Goal: Task Accomplishment & Management: Use online tool/utility

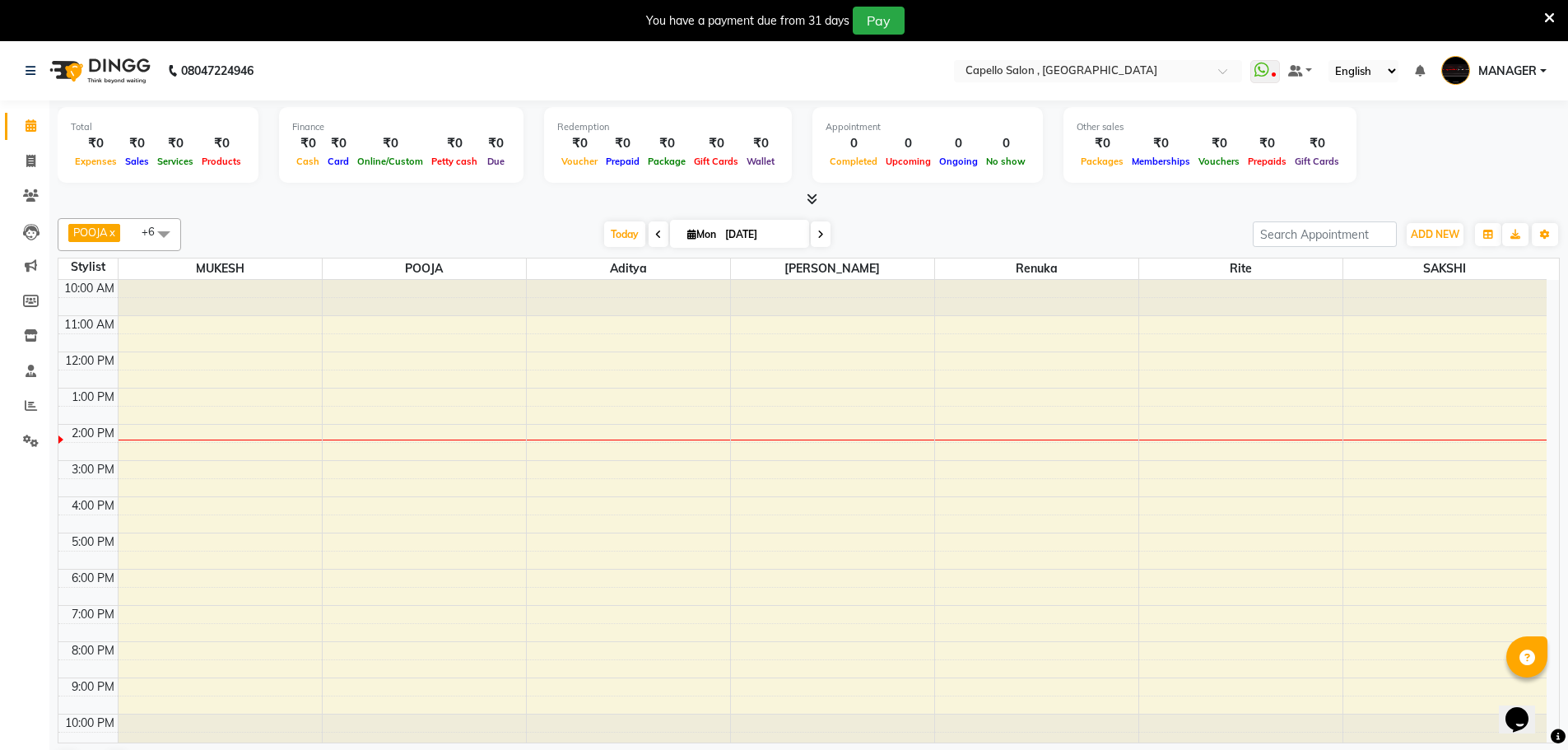
click at [655, 234] on icon at bounding box center [659, 234] width 7 height 10
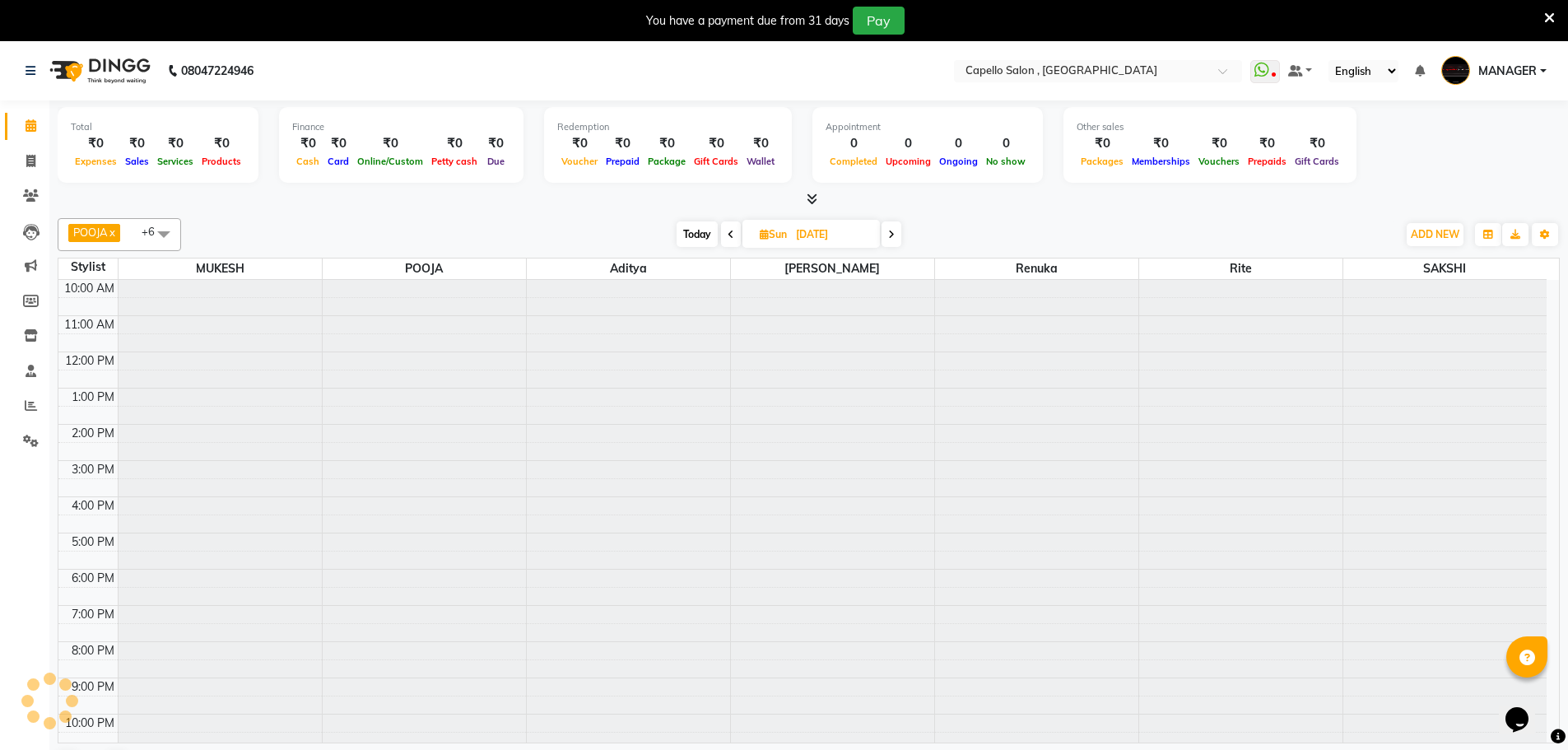
click at [653, 234] on div "Today Sun 31-08-2025" at bounding box center [789, 235] width 1200 height 25
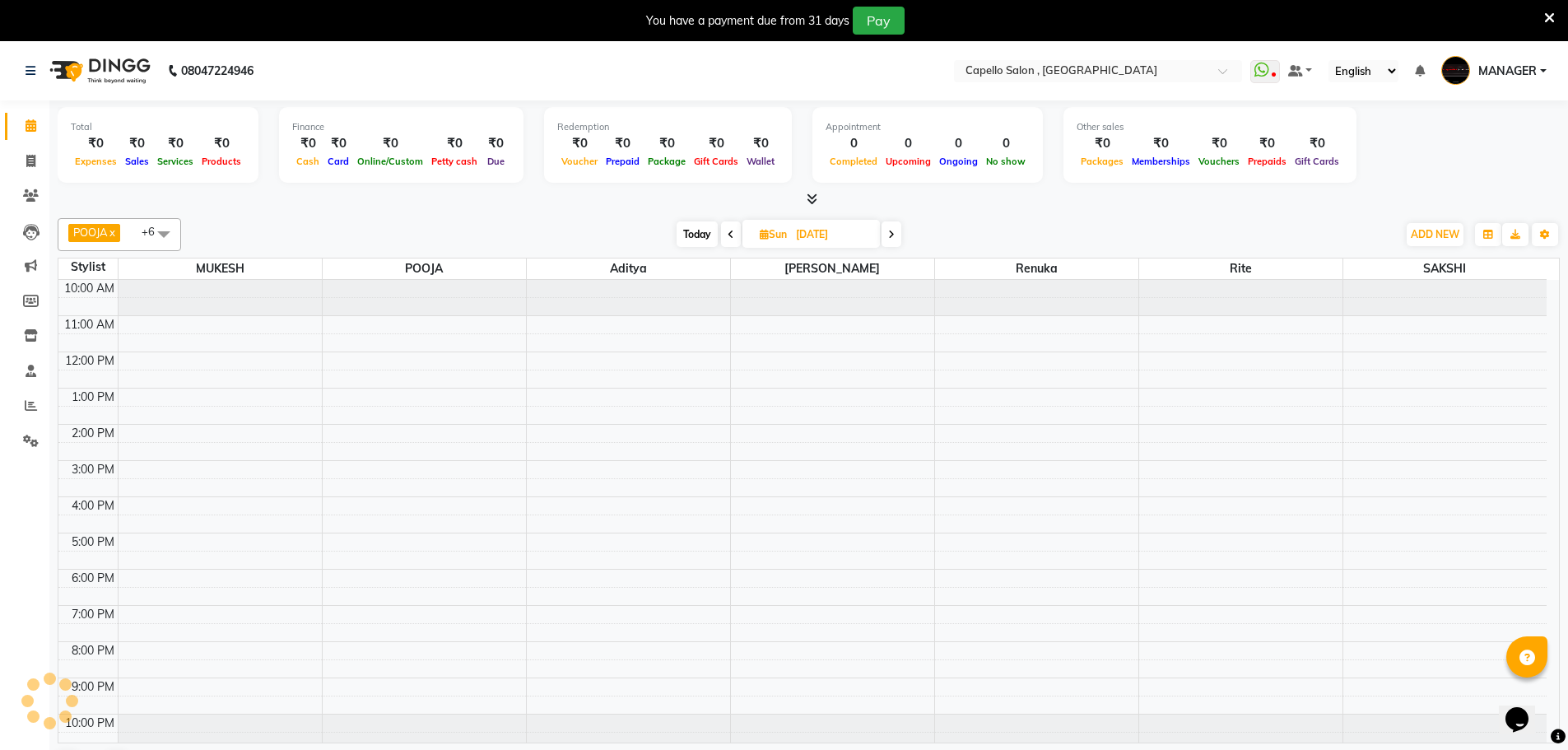
scroll to position [8, 0]
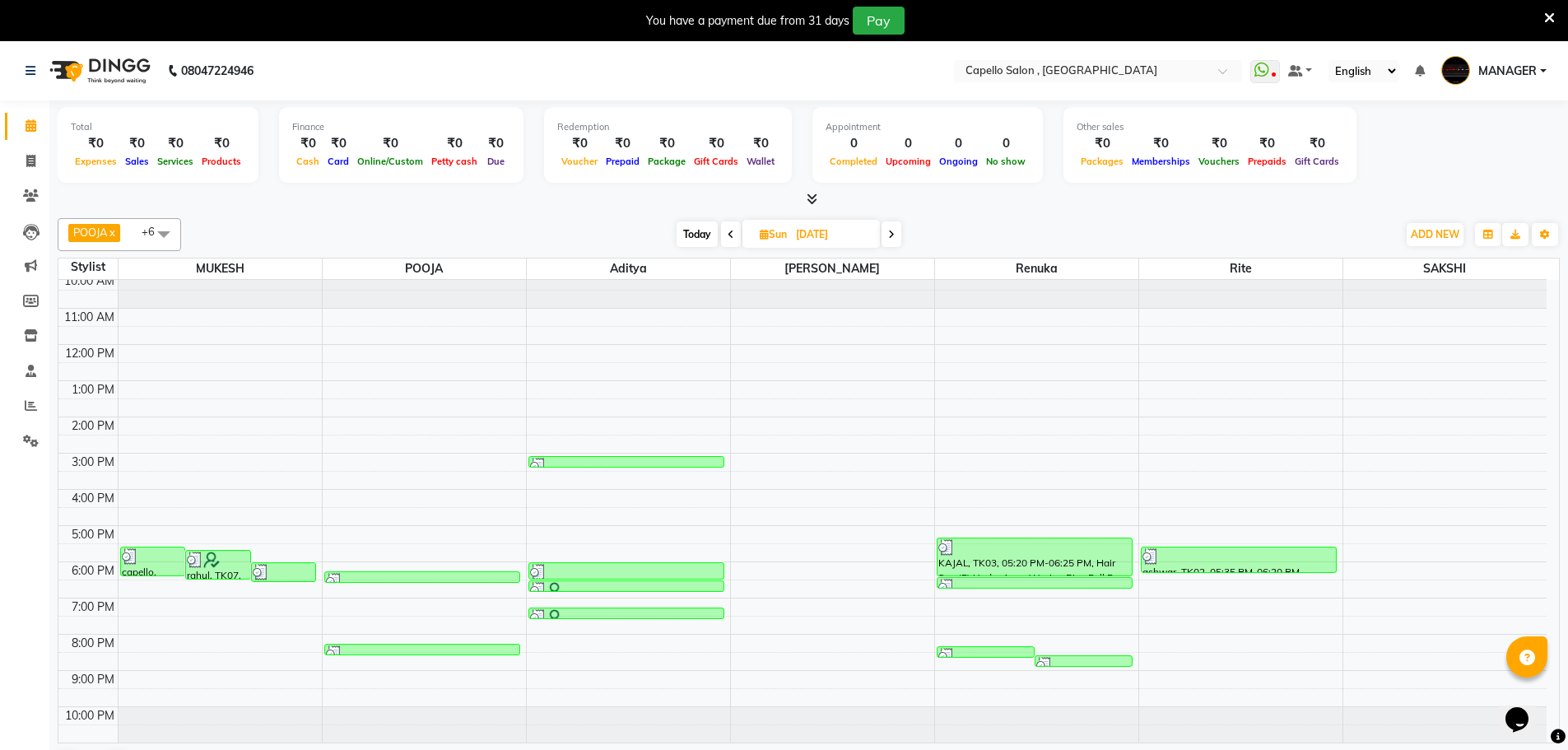
click at [727, 233] on icon at bounding box center [731, 234] width 7 height 10
type input "[DATE]"
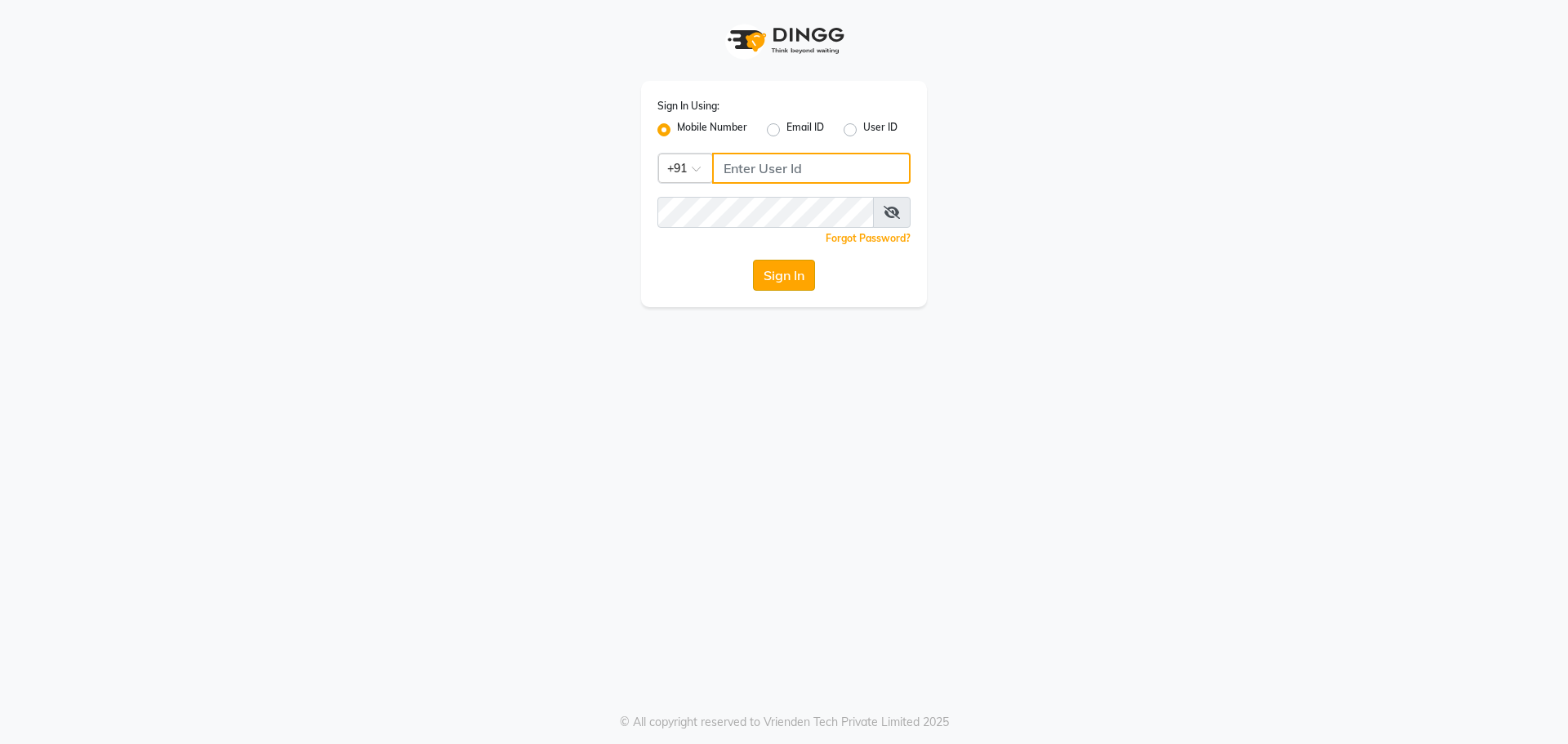
type input "7768950777"
click at [791, 280] on button "Sign In" at bounding box center [784, 275] width 62 height 31
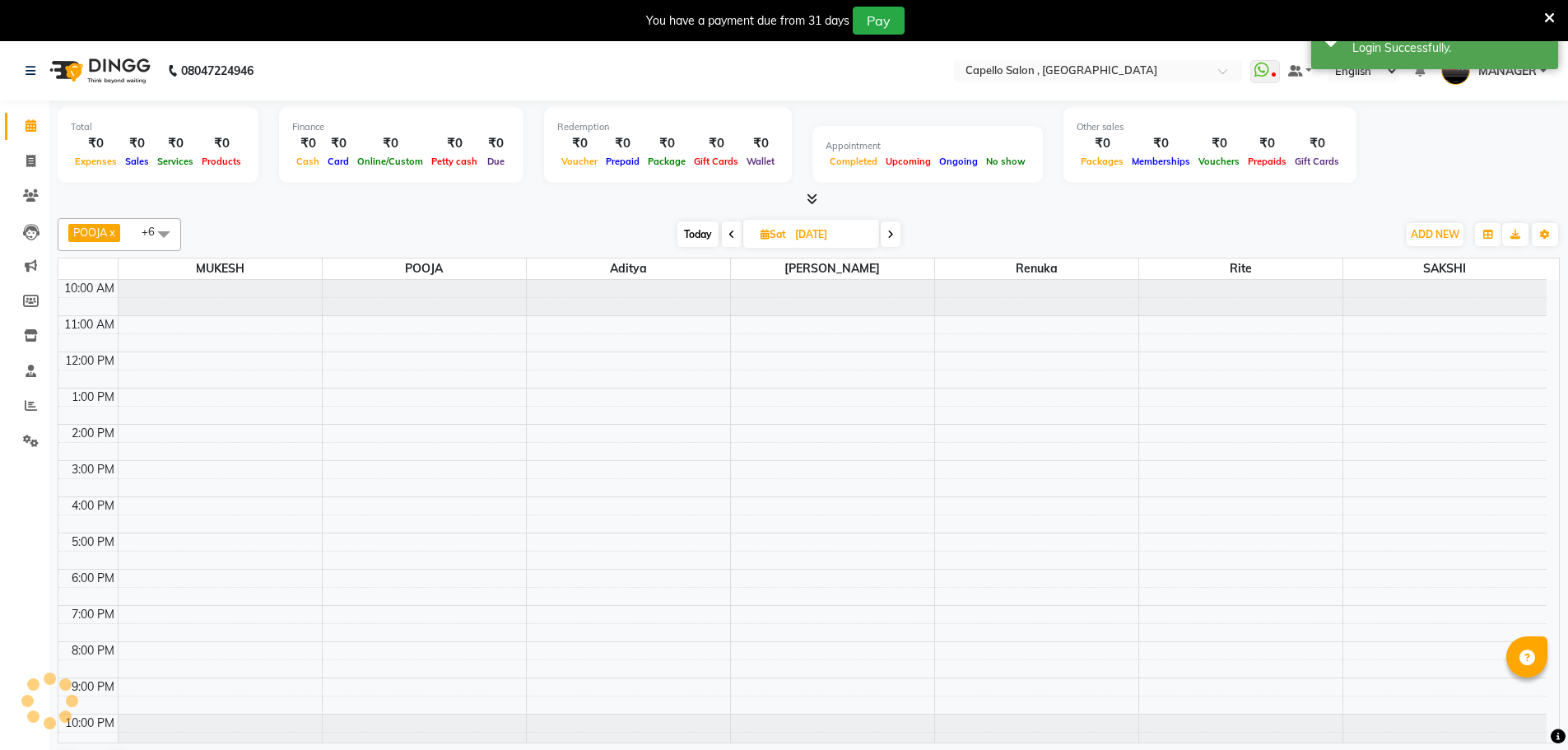
select select "en"
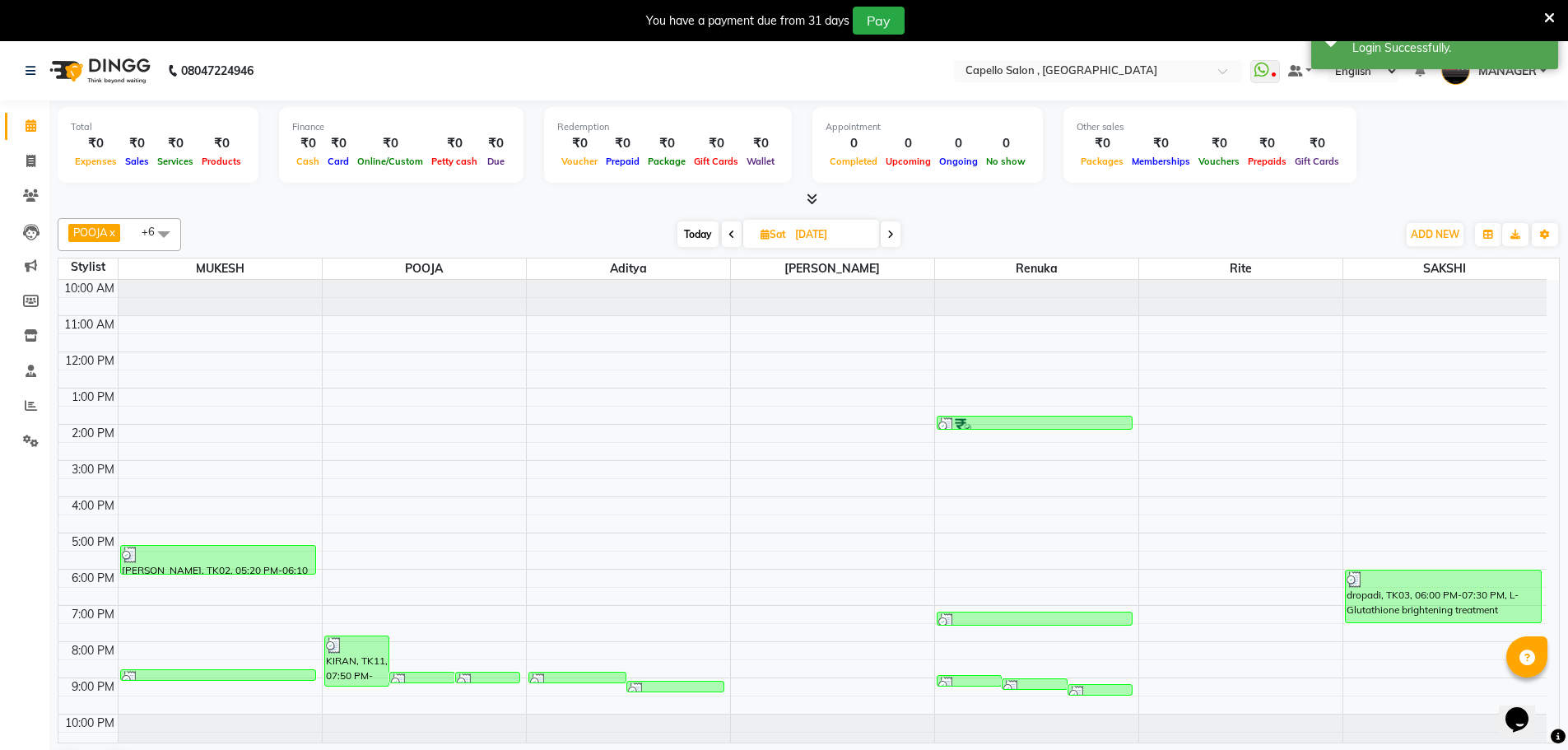
click at [891, 231] on icon at bounding box center [891, 234] width 7 height 10
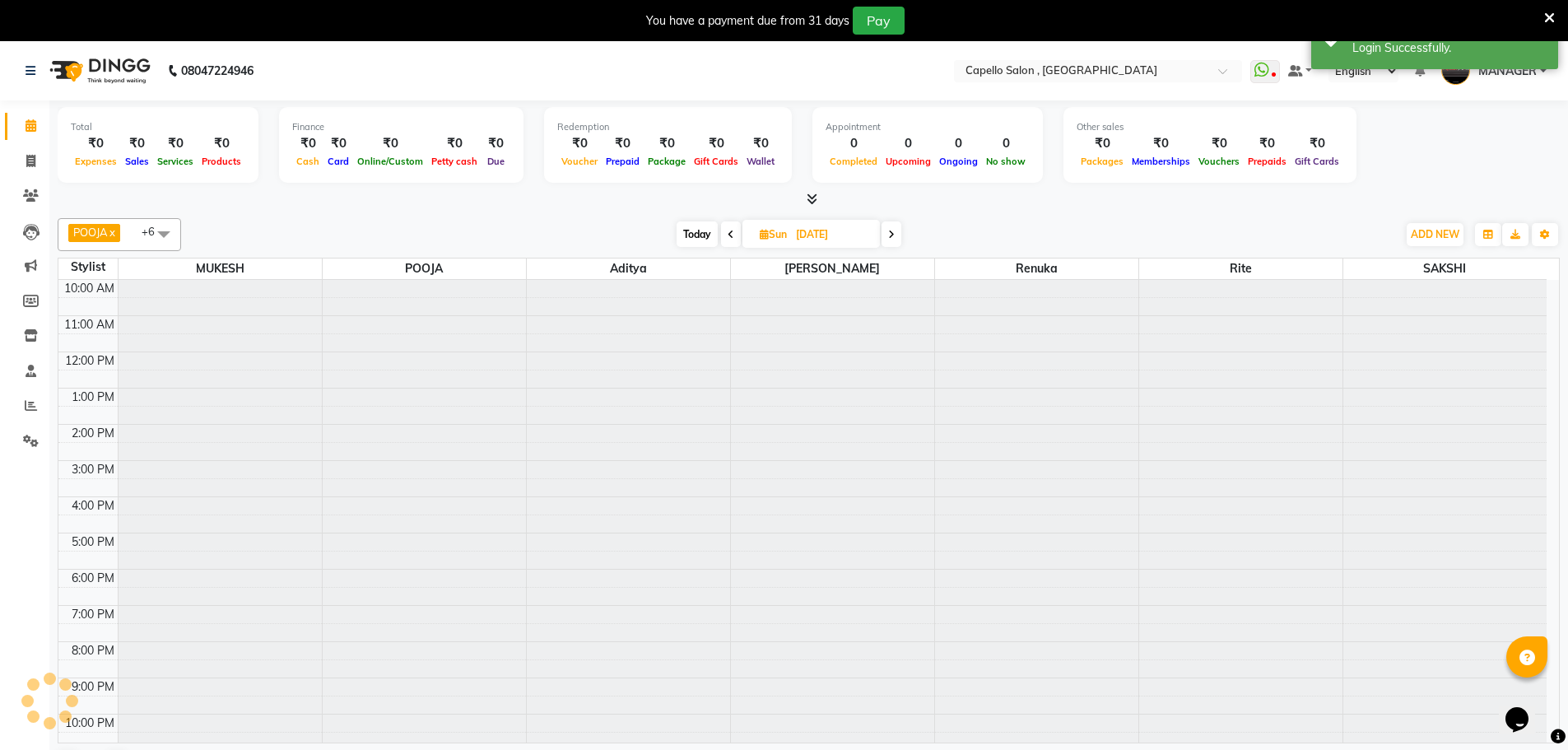
scroll to position [8, 0]
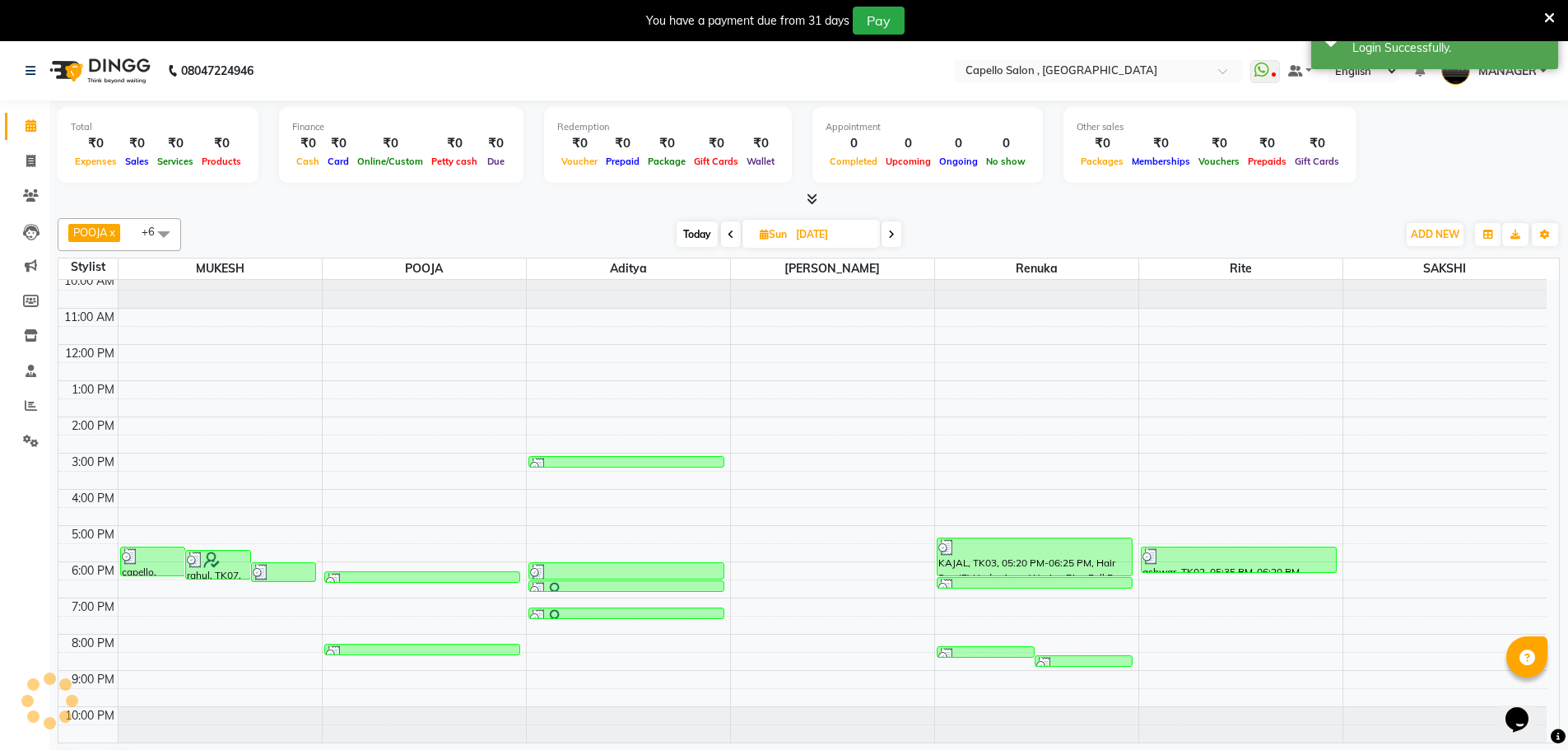
click at [891, 231] on icon at bounding box center [892, 234] width 7 height 10
type input "[DATE]"
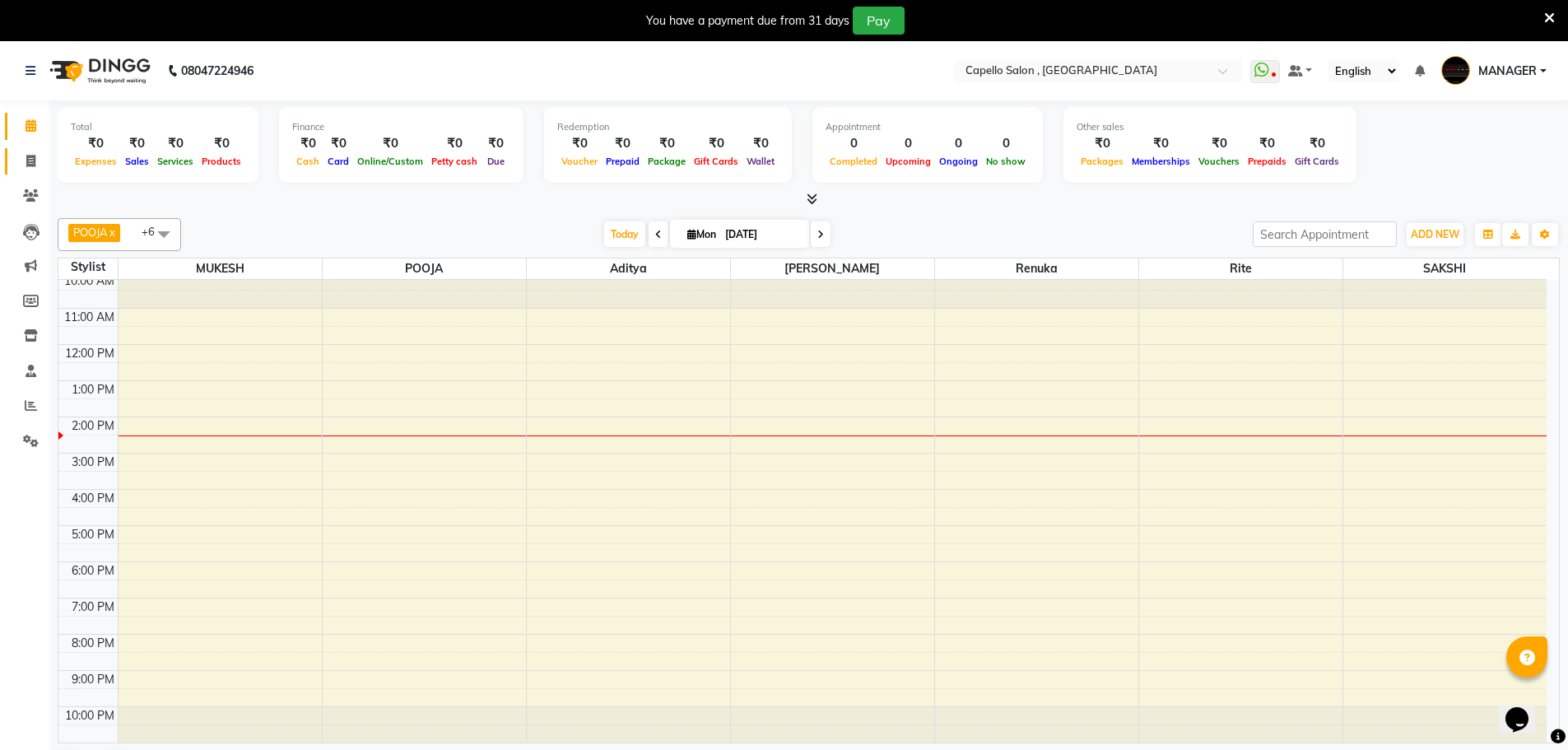
click at [26, 159] on icon at bounding box center [30, 161] width 9 height 13
select select "service"
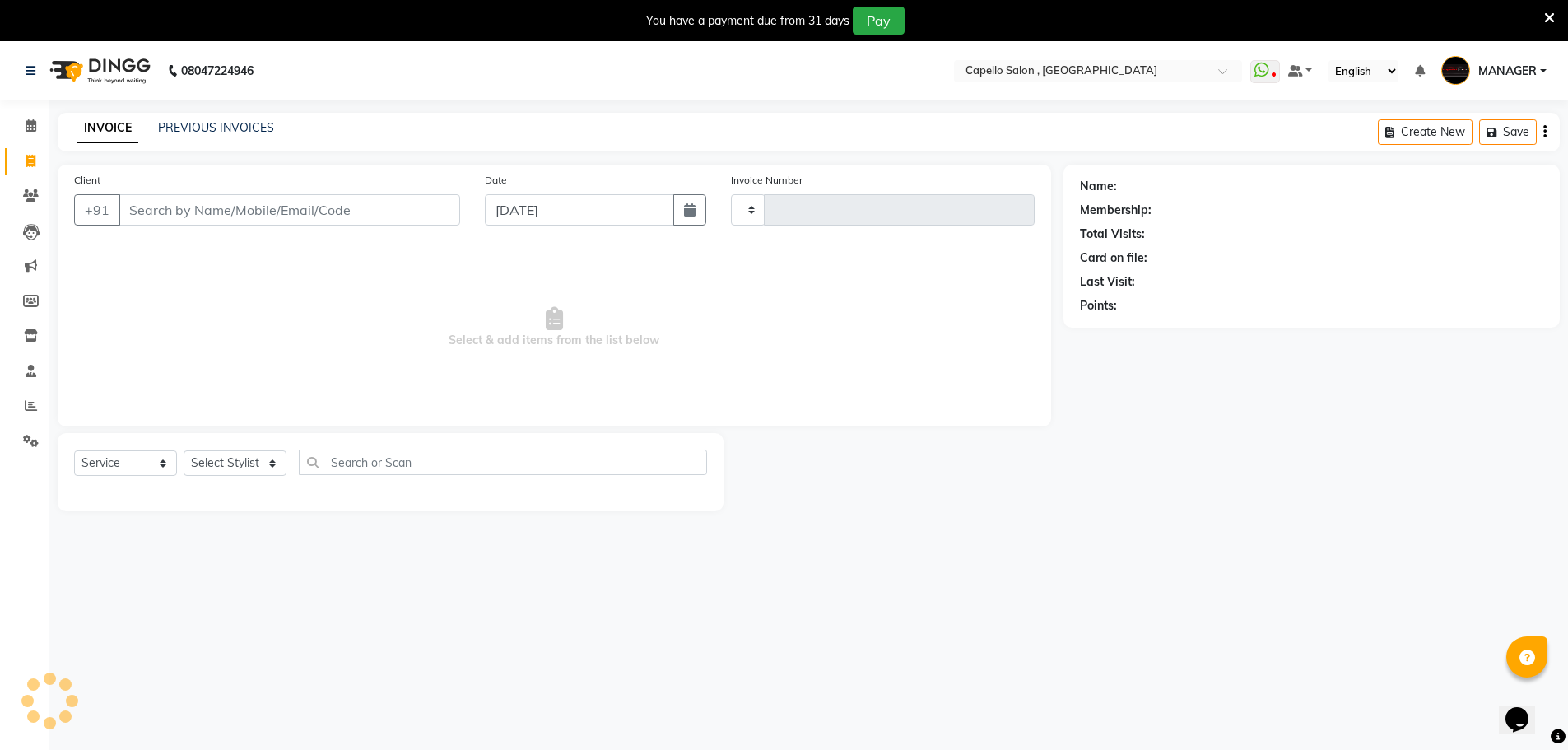
type input "1475"
select select "831"
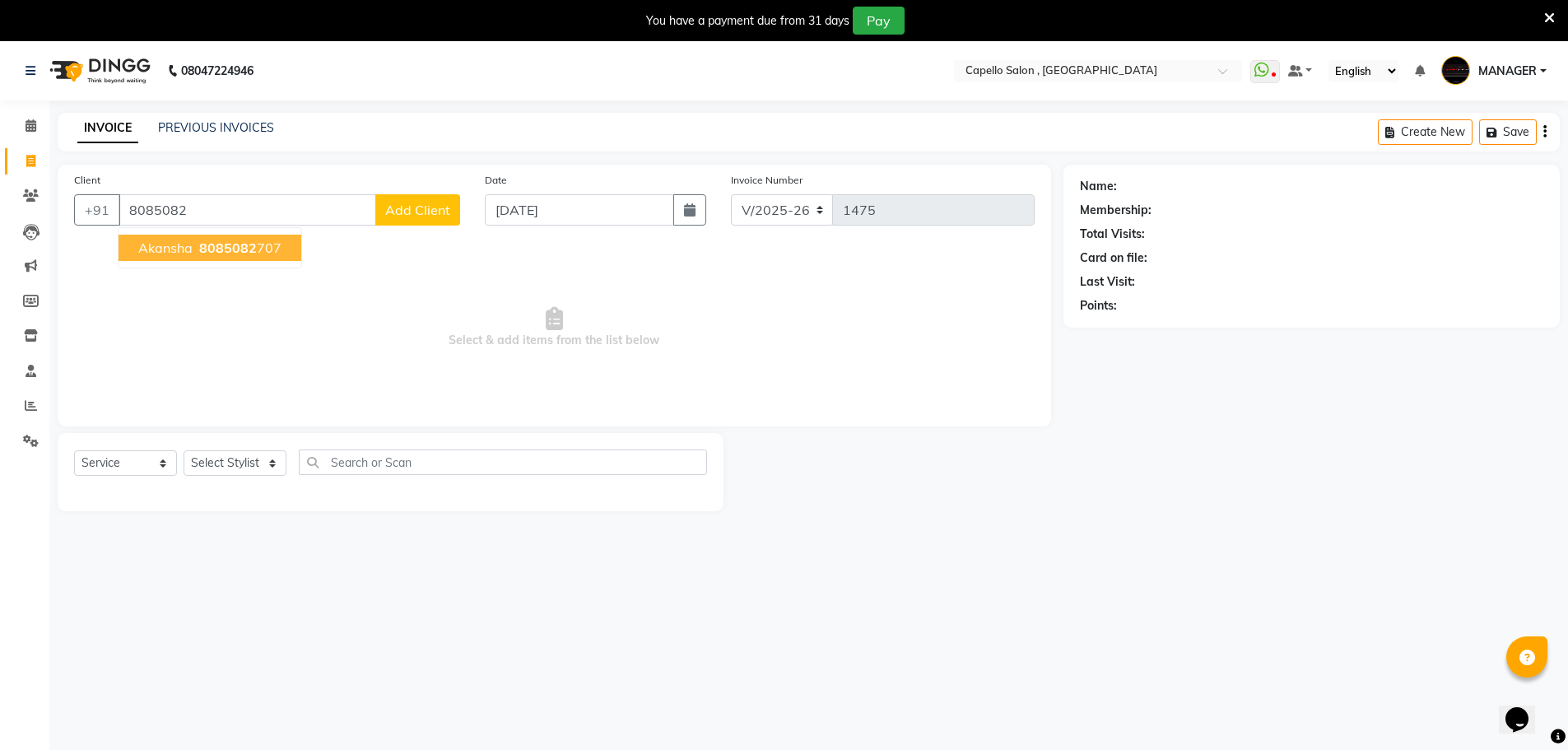
click at [148, 246] on span "akansha" at bounding box center [165, 248] width 54 height 17
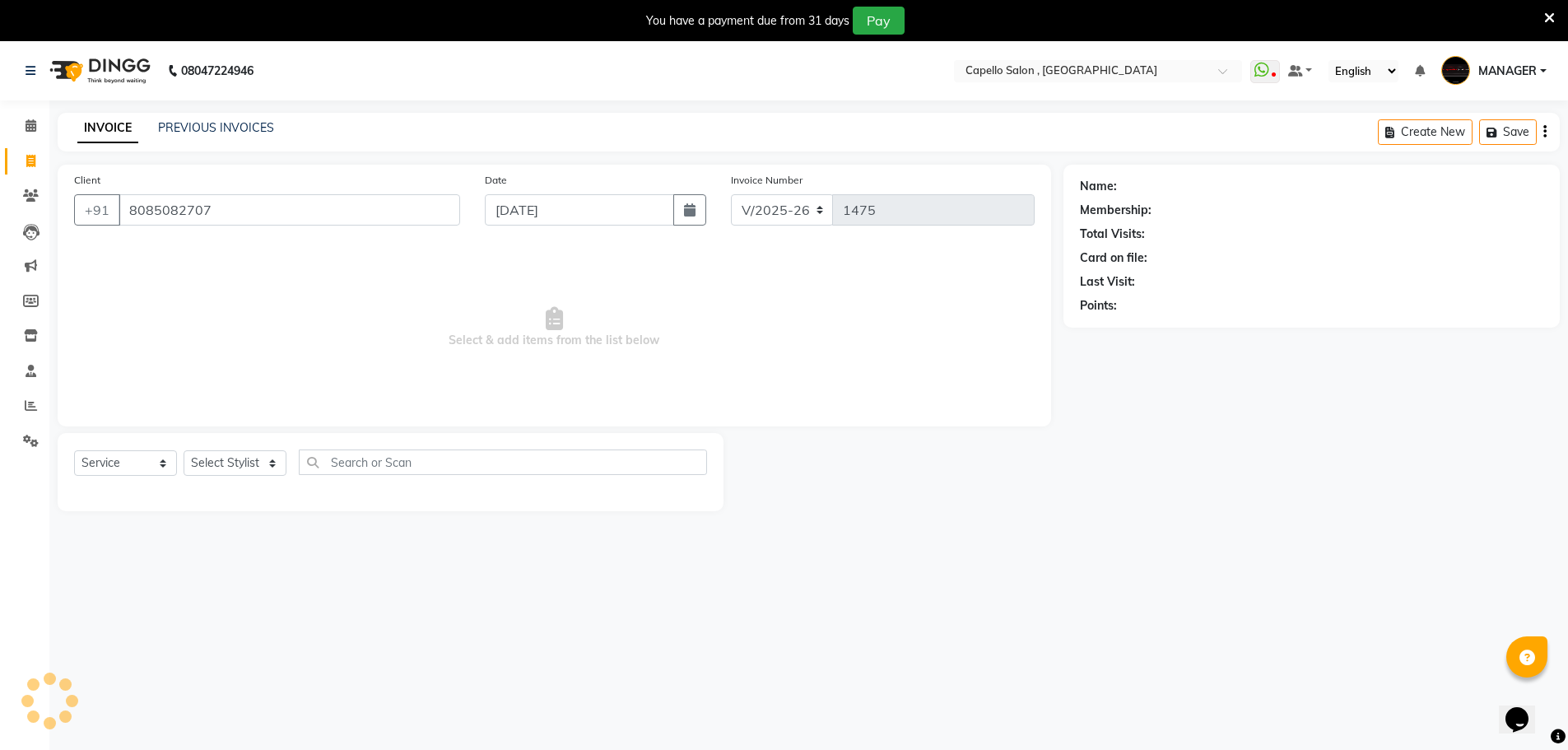
type input "8085082707"
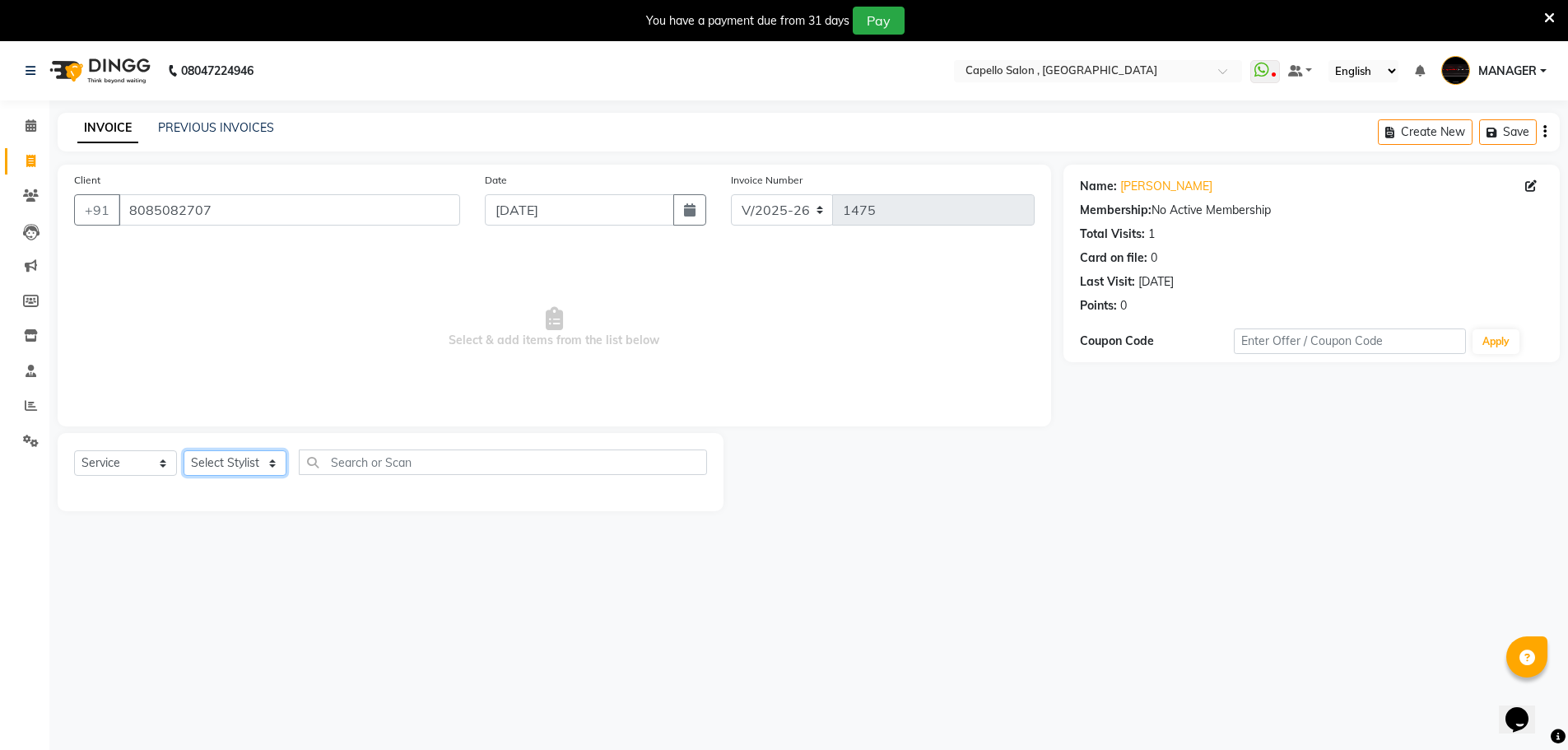
click at [228, 460] on select "Select Stylist [PERSON_NAME] [PERSON_NAME] GEETA [PERSON_NAME] KIRAN MANAGER [P…" at bounding box center [234, 463] width 103 height 25
select select "26475"
click at [183, 450] on select "Select Stylist [PERSON_NAME] [PERSON_NAME] GEETA [PERSON_NAME] KIRAN MANAGER [P…" at bounding box center [234, 463] width 103 height 25
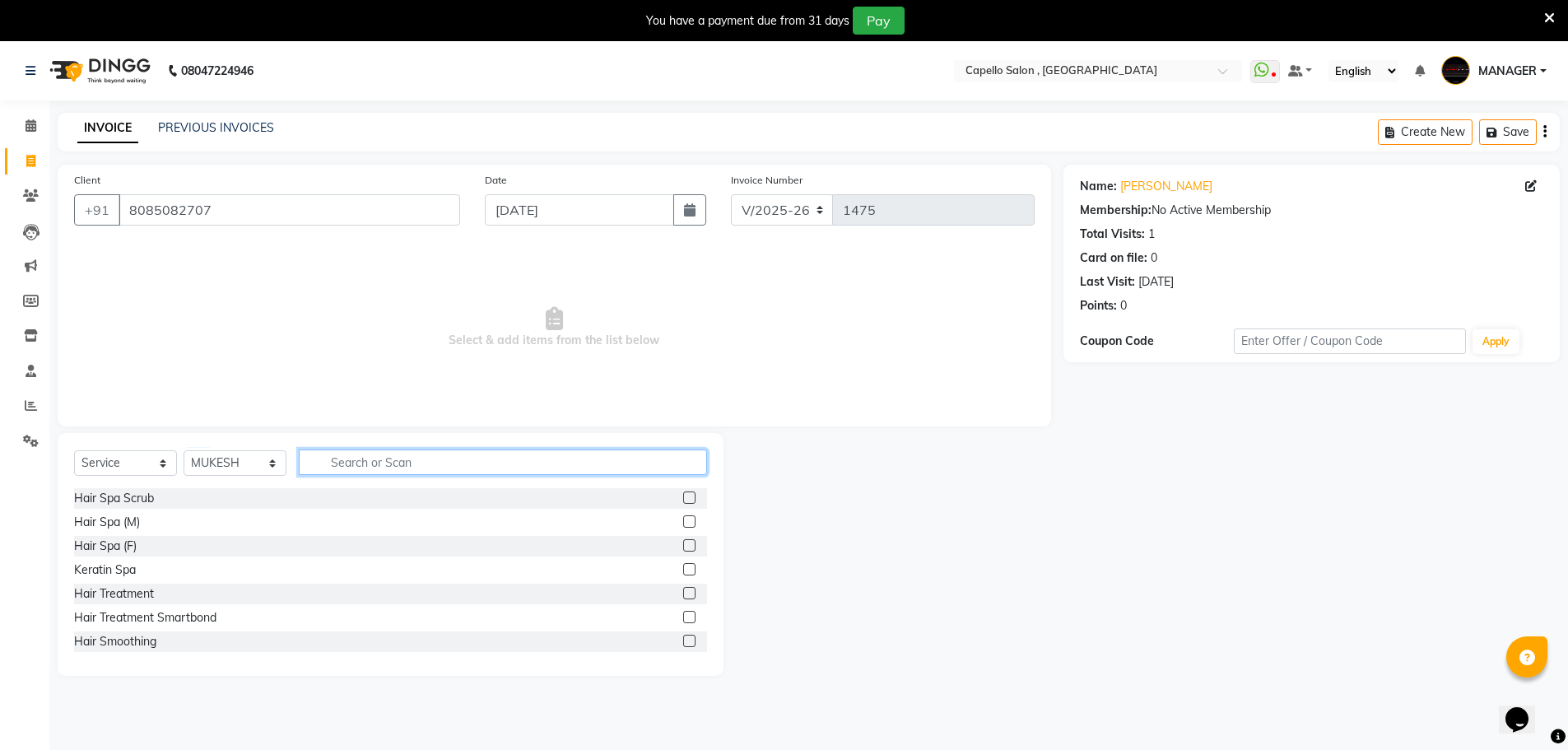
click at [370, 464] on input "text" at bounding box center [503, 462] width 409 height 25
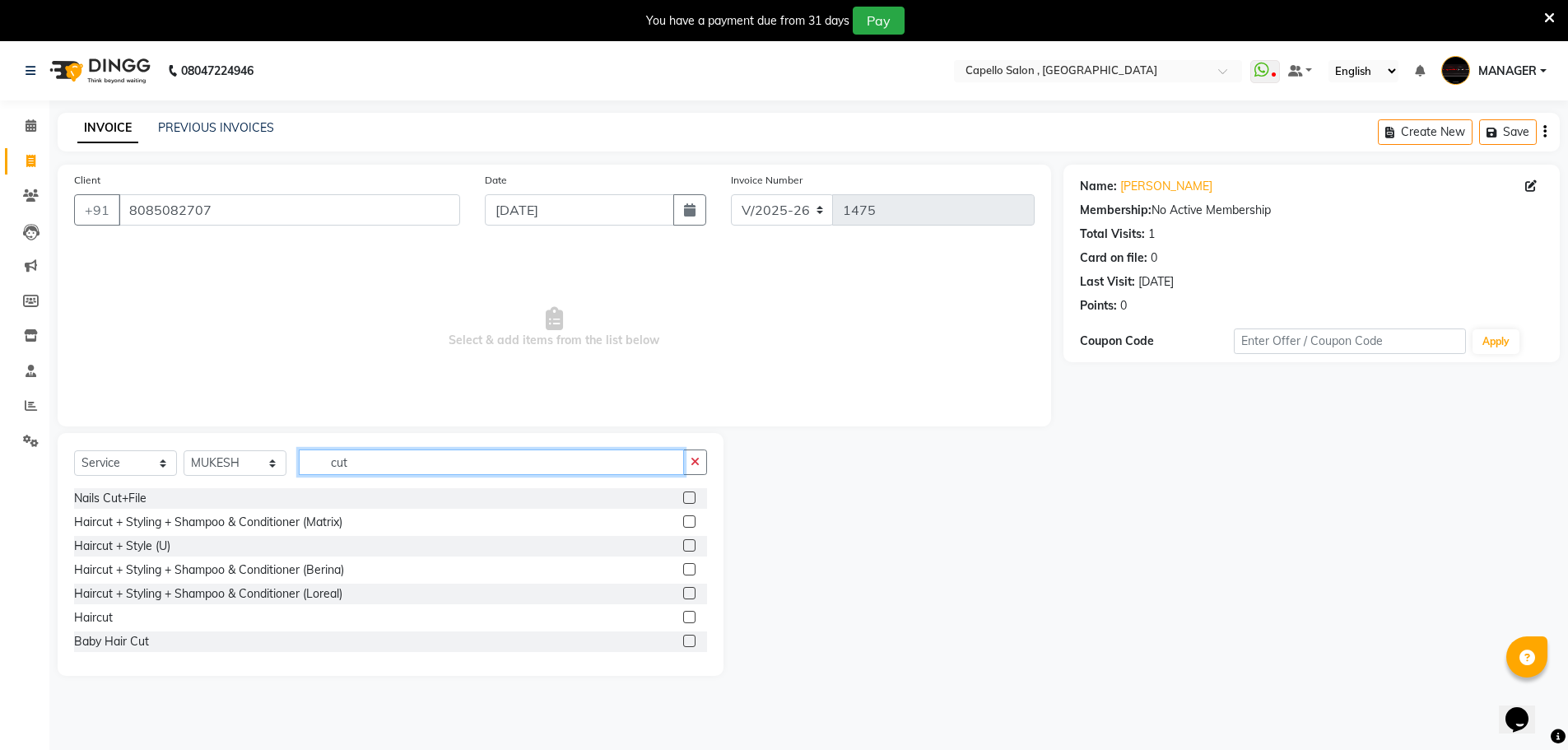
type input "cut"
click at [683, 614] on label at bounding box center [689, 617] width 13 height 13
click at [683, 614] on input "checkbox" at bounding box center [688, 618] width 11 height 11
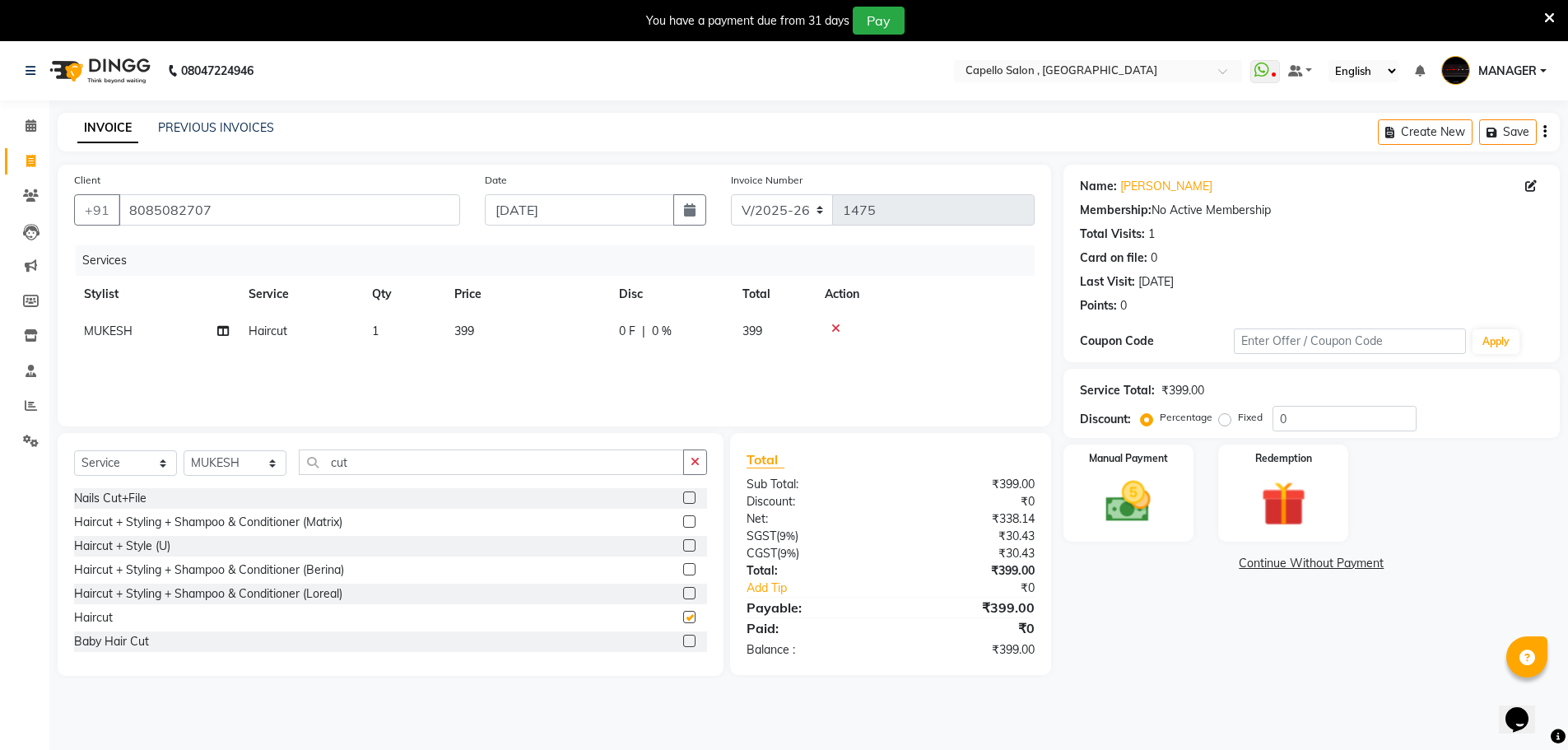
checkbox input "false"
click at [422, 335] on td "1" at bounding box center [404, 331] width 82 height 37
select select "26475"
drag, startPoint x: 473, startPoint y: 337, endPoint x: 421, endPoint y: 354, distance: 54.7
click at [425, 354] on tr "aditya ADMIN akash [PERSON_NAME] GEETA [PERSON_NAME] KIRAN MANAGER MUKESH PANKA…" at bounding box center [555, 344] width 961 height 63
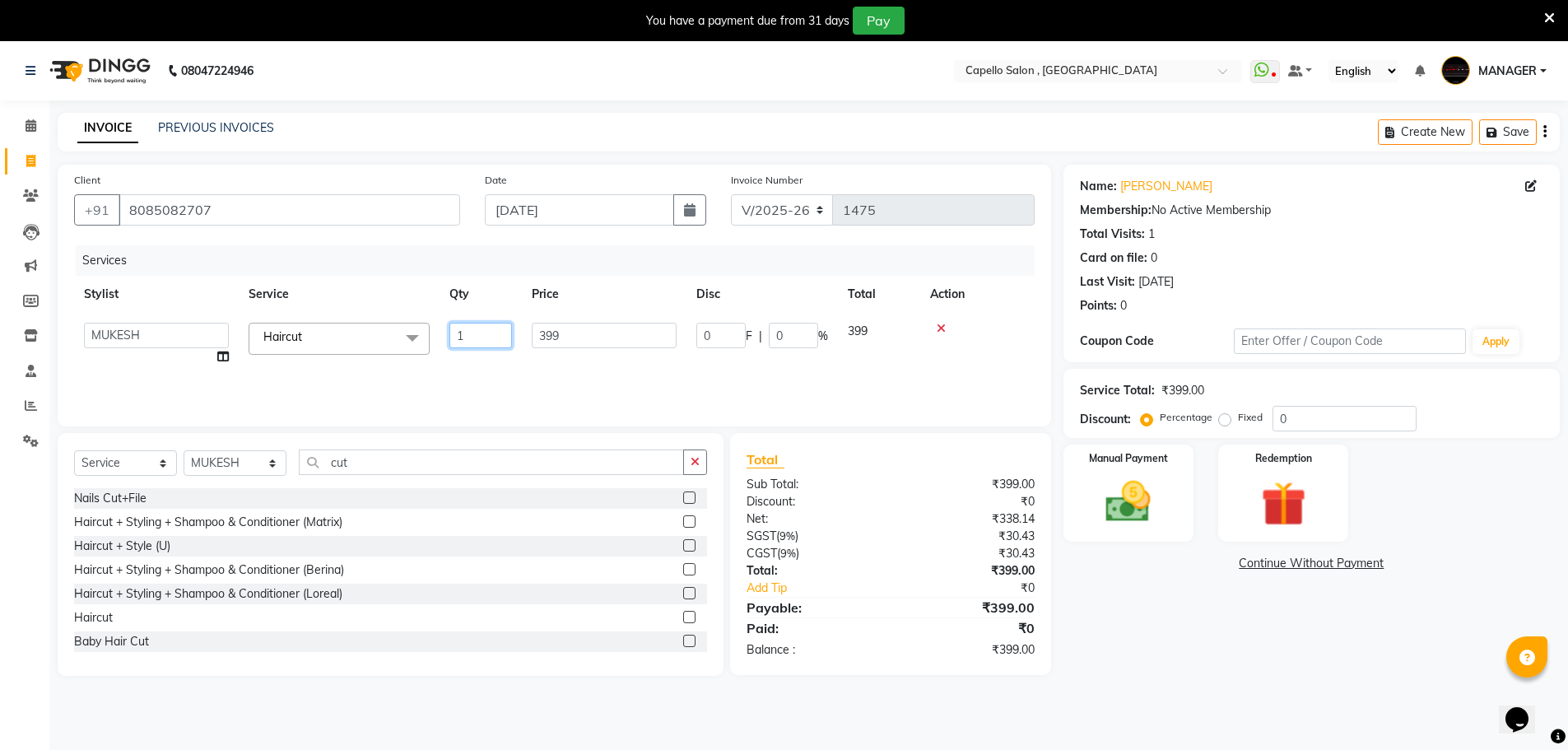
type input "2"
click at [650, 361] on div "Services Stylist Service Qty Price Disc Total Action aditya ADMIN akash [PERSON…" at bounding box center [555, 327] width 961 height 165
click at [558, 320] on td "399" at bounding box center [527, 331] width 165 height 37
select select "26475"
drag, startPoint x: 590, startPoint y: 339, endPoint x: 522, endPoint y: 361, distance: 71.5
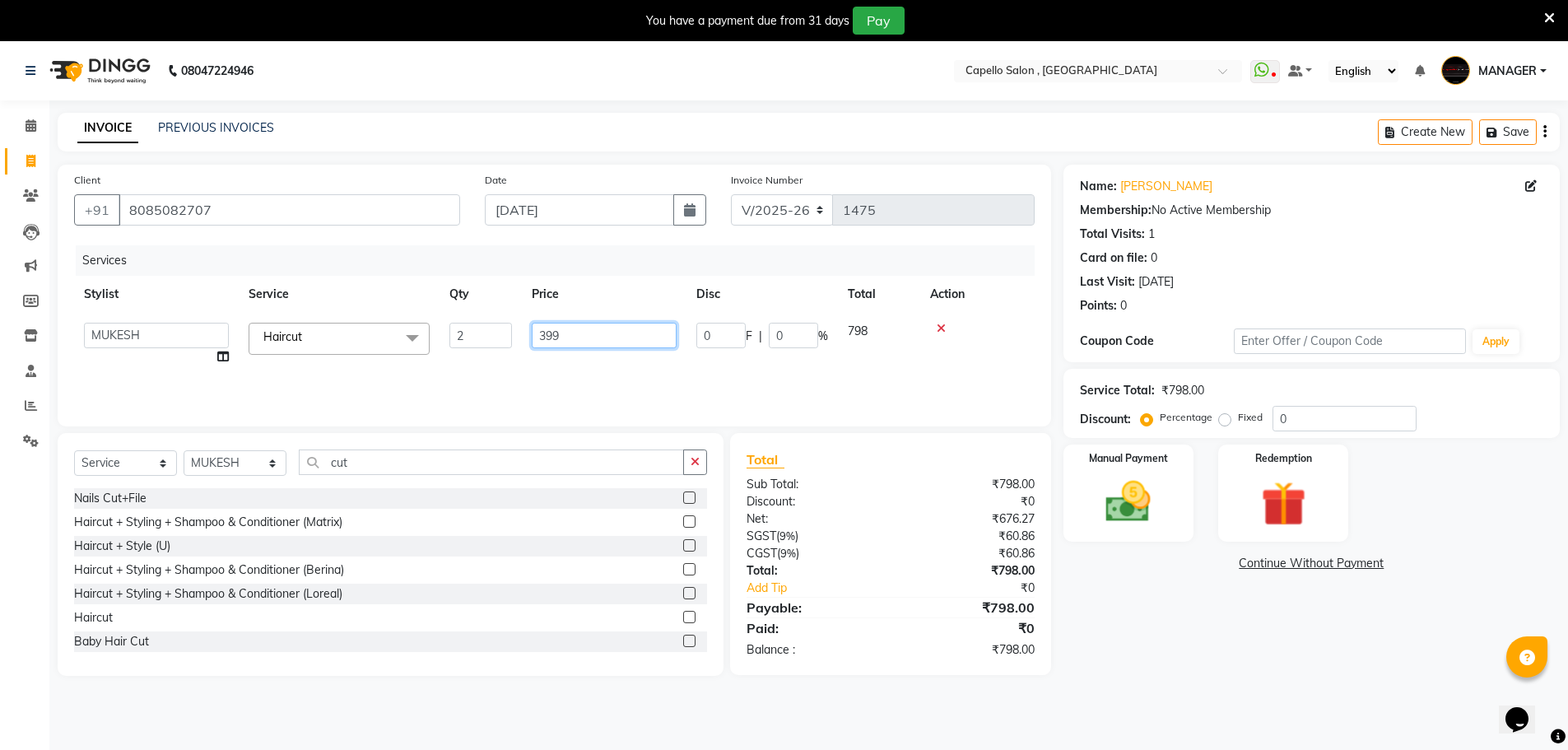
click at [525, 360] on td "399" at bounding box center [604, 344] width 165 height 63
type input "500"
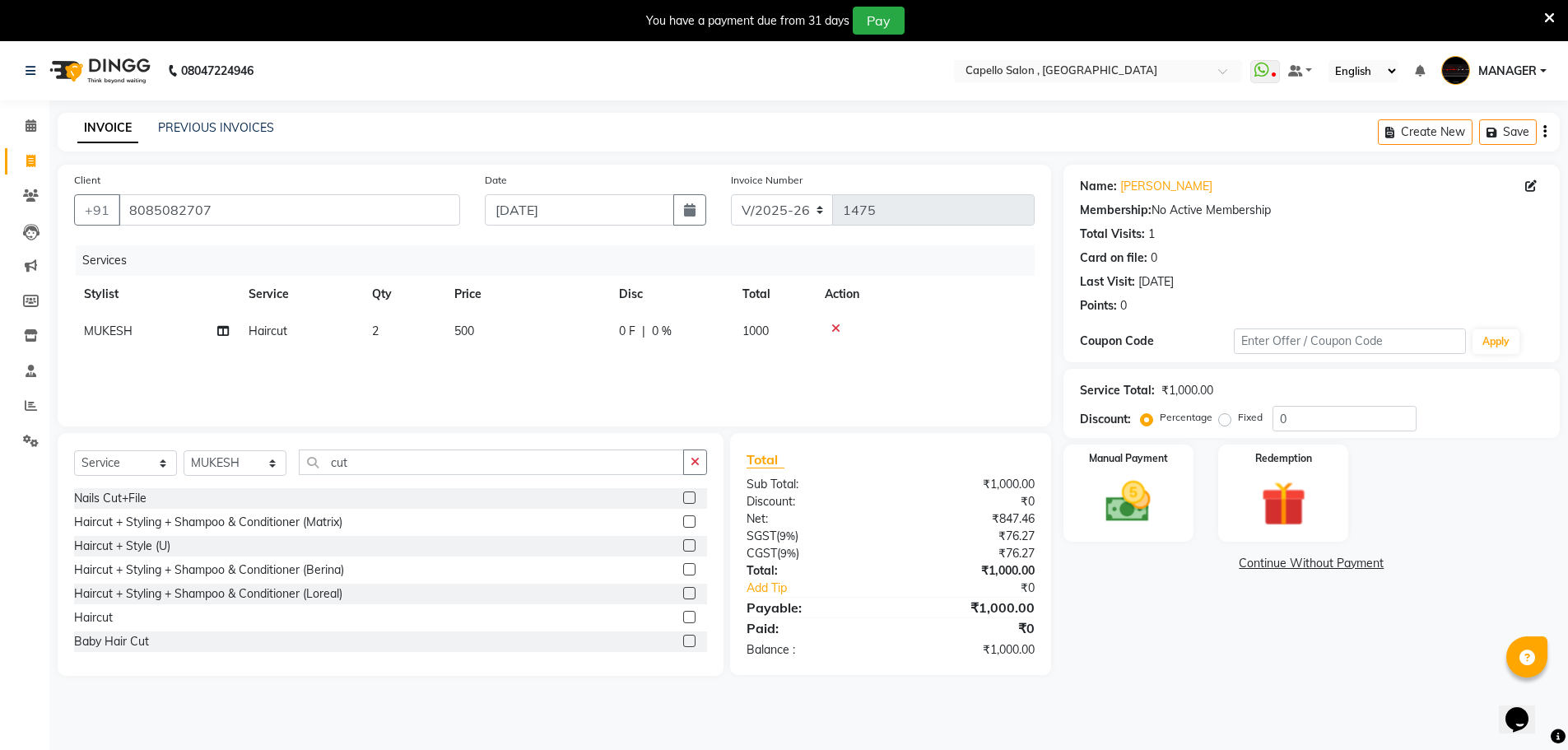
click at [540, 353] on div "Services Stylist Service Qty Price Disc Total Action MUKESH Haircut 2 500 0 F |…" at bounding box center [555, 327] width 961 height 165
drag, startPoint x: 407, startPoint y: 465, endPoint x: 271, endPoint y: 493, distance: 138.9
click at [272, 497] on div "Select Service Product Membership Package Voucher Prepaid Gift Card Select Styl…" at bounding box center [391, 554] width 666 height 243
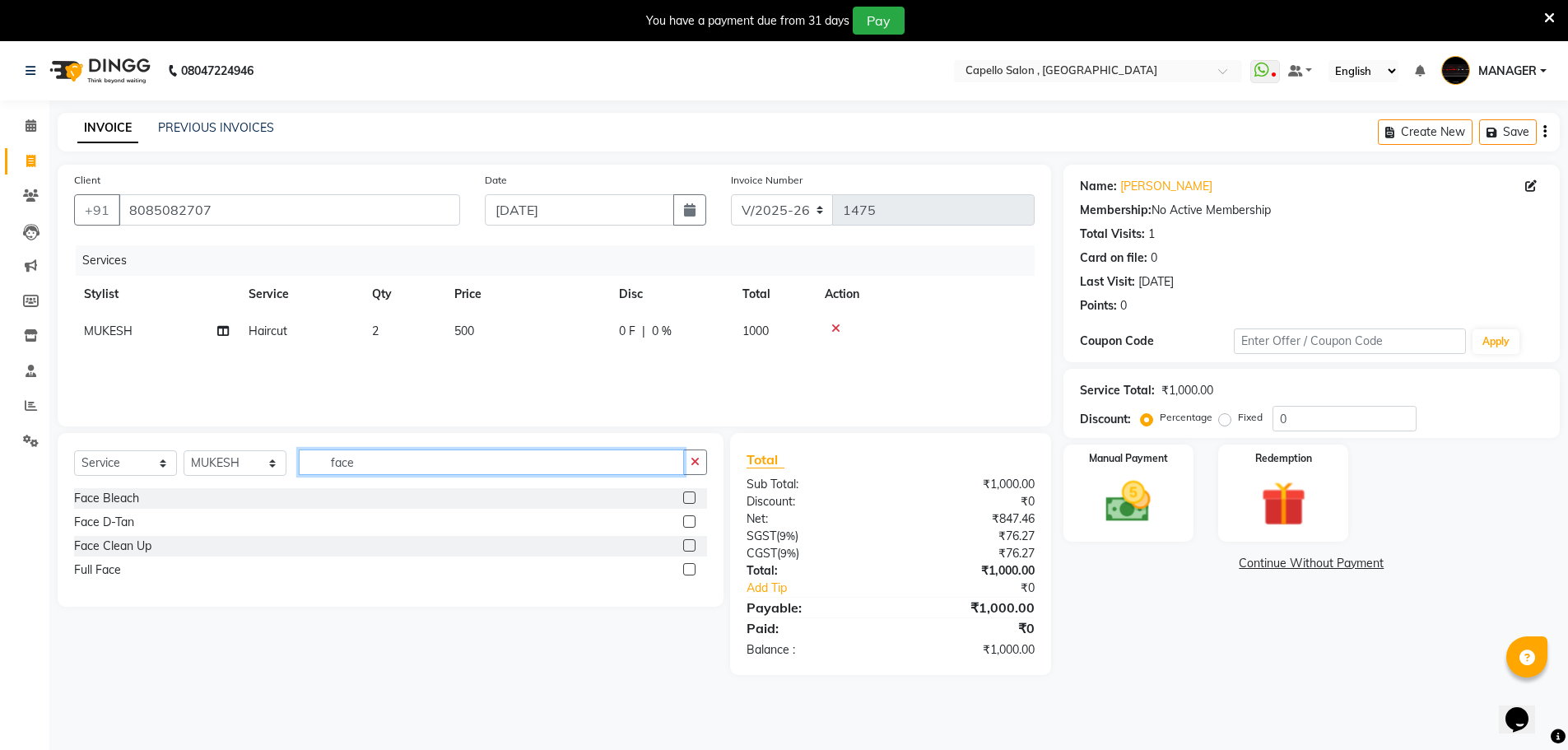
type input "face"
click at [686, 518] on label at bounding box center [689, 521] width 13 height 13
click at [686, 518] on input "checkbox" at bounding box center [688, 522] width 11 height 11
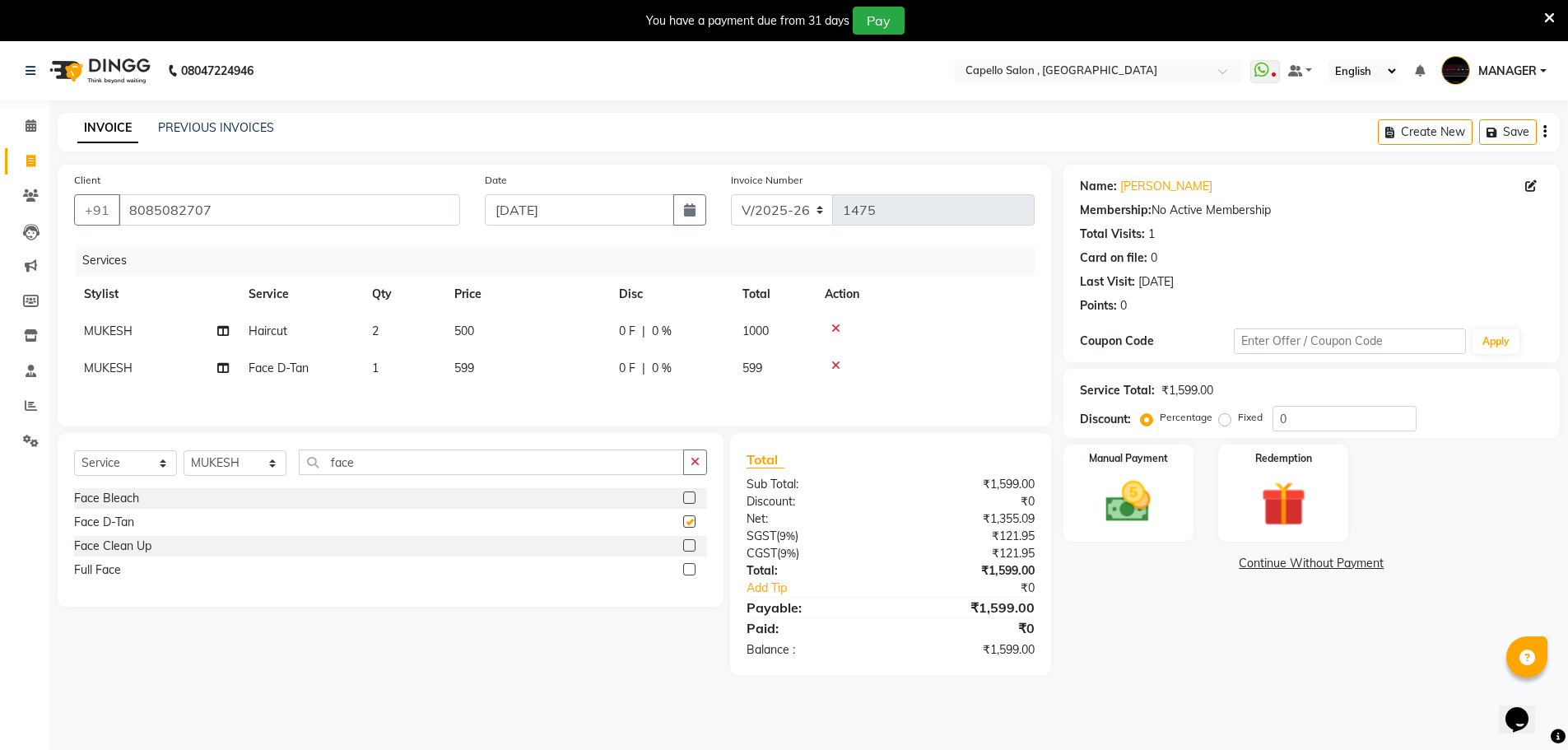
checkbox input "false"
click at [522, 374] on td "599" at bounding box center [527, 368] width 165 height 37
select select "26475"
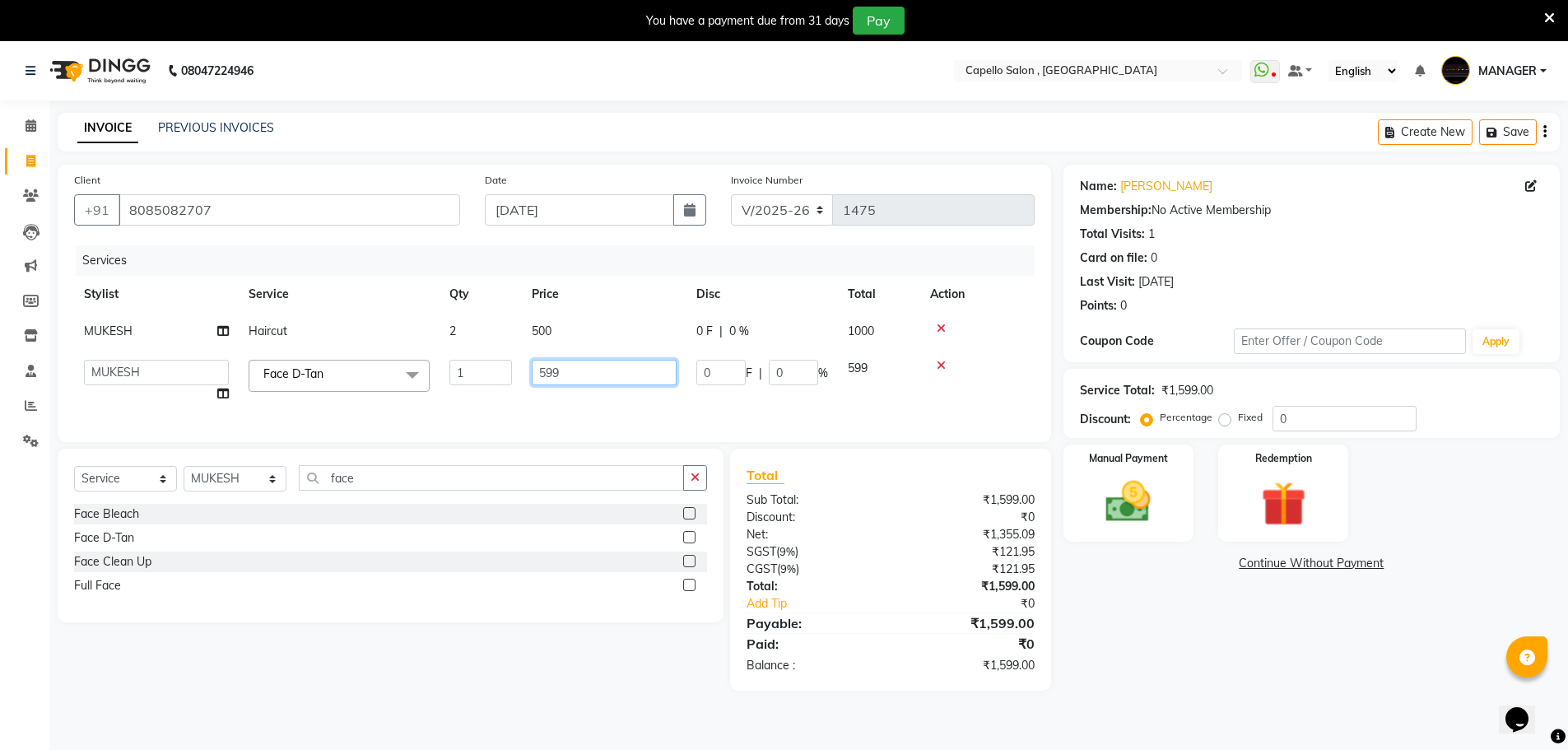
drag, startPoint x: 526, startPoint y: 387, endPoint x: 496, endPoint y: 398, distance: 32.0
drag, startPoint x: 496, startPoint y: 398, endPoint x: 486, endPoint y: 408, distance: 14.1
click at [486, 407] on div "Services Stylist Service Qty Price Disc Total Action MUKESH Haircut 2 500 0 F |…" at bounding box center [555, 335] width 961 height 180
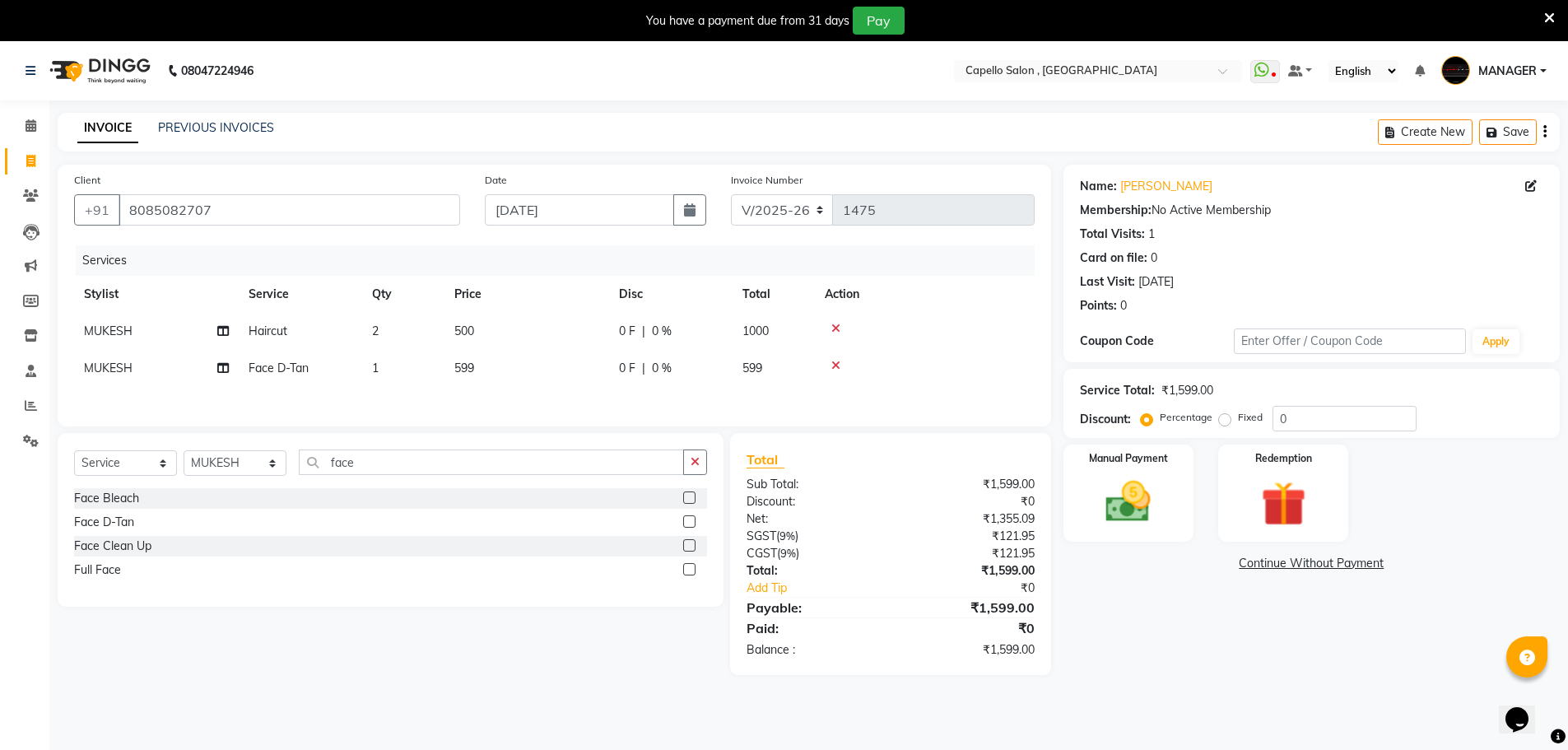
click at [488, 361] on td "599" at bounding box center [527, 368] width 165 height 37
select select "26475"
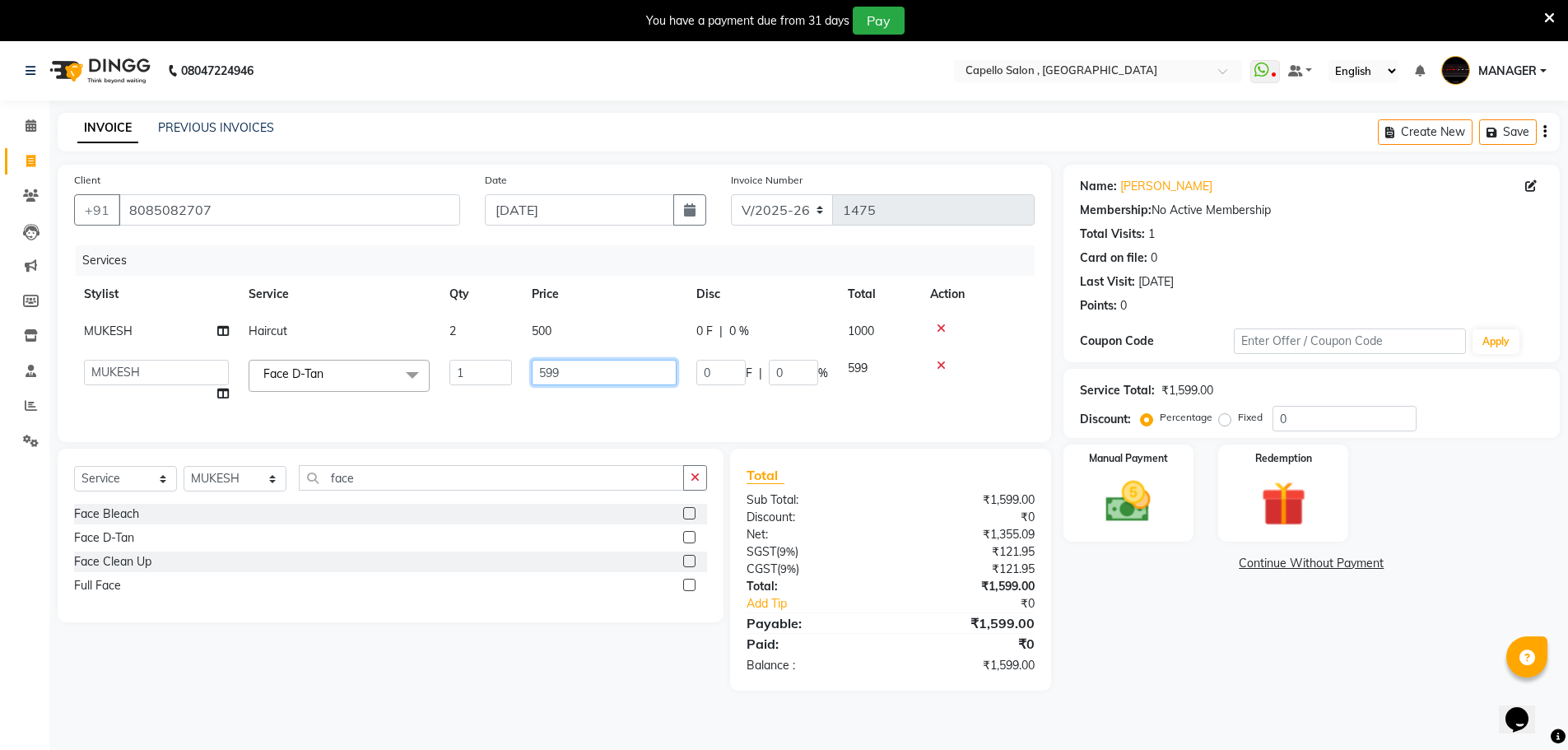
drag, startPoint x: 564, startPoint y: 372, endPoint x: 511, endPoint y: 393, distance: 57.0
click at [511, 393] on tr "aditya ADMIN akash [PERSON_NAME] GEETA [PERSON_NAME] KIRAN MANAGER MUKESH PANKA…" at bounding box center [555, 381] width 961 height 63
type input "600"
click at [576, 393] on div "Services Stylist Service Qty Price Disc Total Action MUKESH Haircut 2 500 0 F |…" at bounding box center [555, 335] width 961 height 180
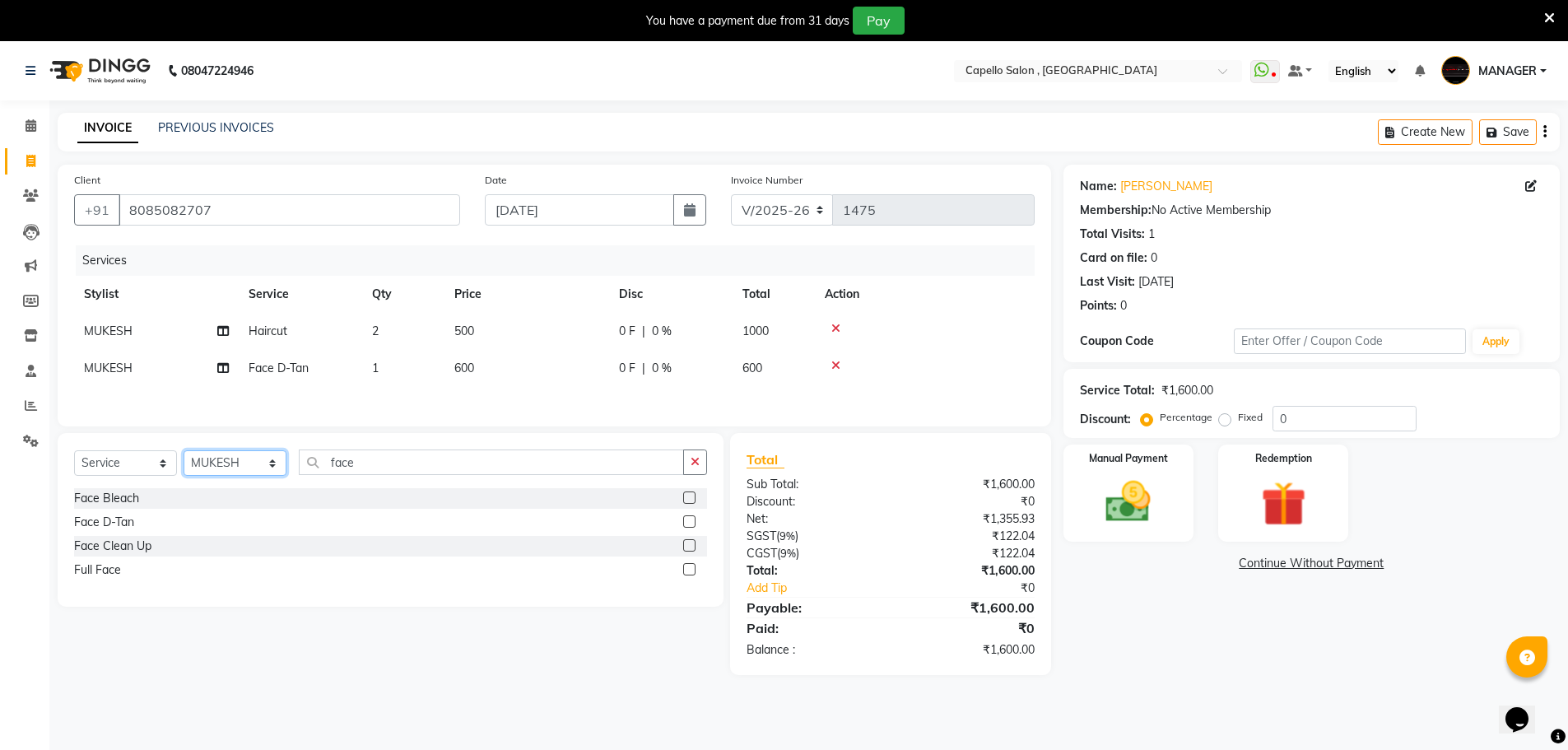
click at [250, 457] on select "Select Stylist [PERSON_NAME] [PERSON_NAME] GEETA [PERSON_NAME] KIRAN MANAGER [P…" at bounding box center [234, 463] width 103 height 25
select select "83796"
click at [183, 453] on select "Select Stylist [PERSON_NAME] [PERSON_NAME] GEETA [PERSON_NAME] KIRAN MANAGER [P…" at bounding box center [234, 463] width 103 height 25
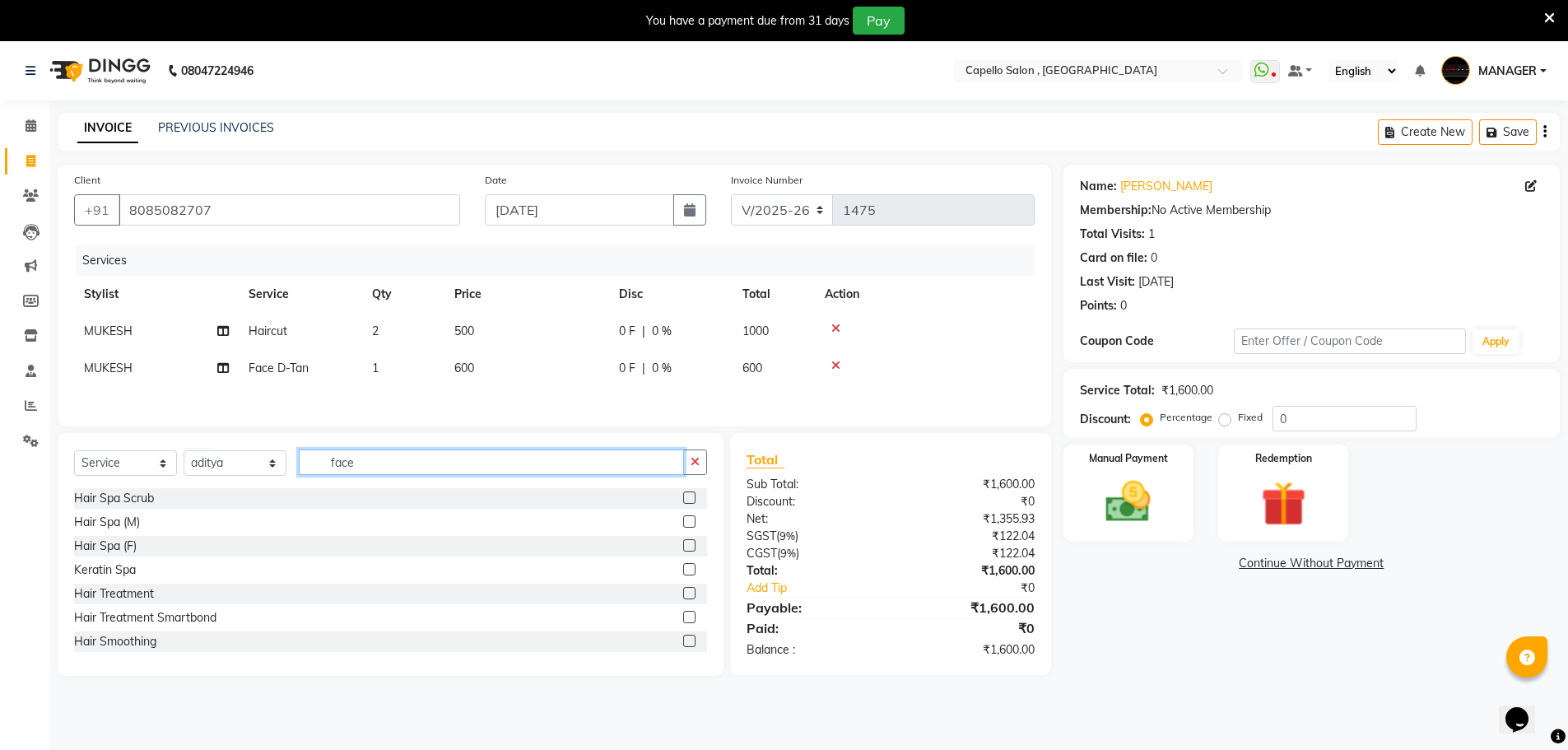
drag, startPoint x: 348, startPoint y: 474, endPoint x: 285, endPoint y: 496, distance: 66.7
click at [285, 498] on div "Select Service Product Membership Package Voucher Prepaid Gift Card Select Styl…" at bounding box center [391, 554] width 666 height 243
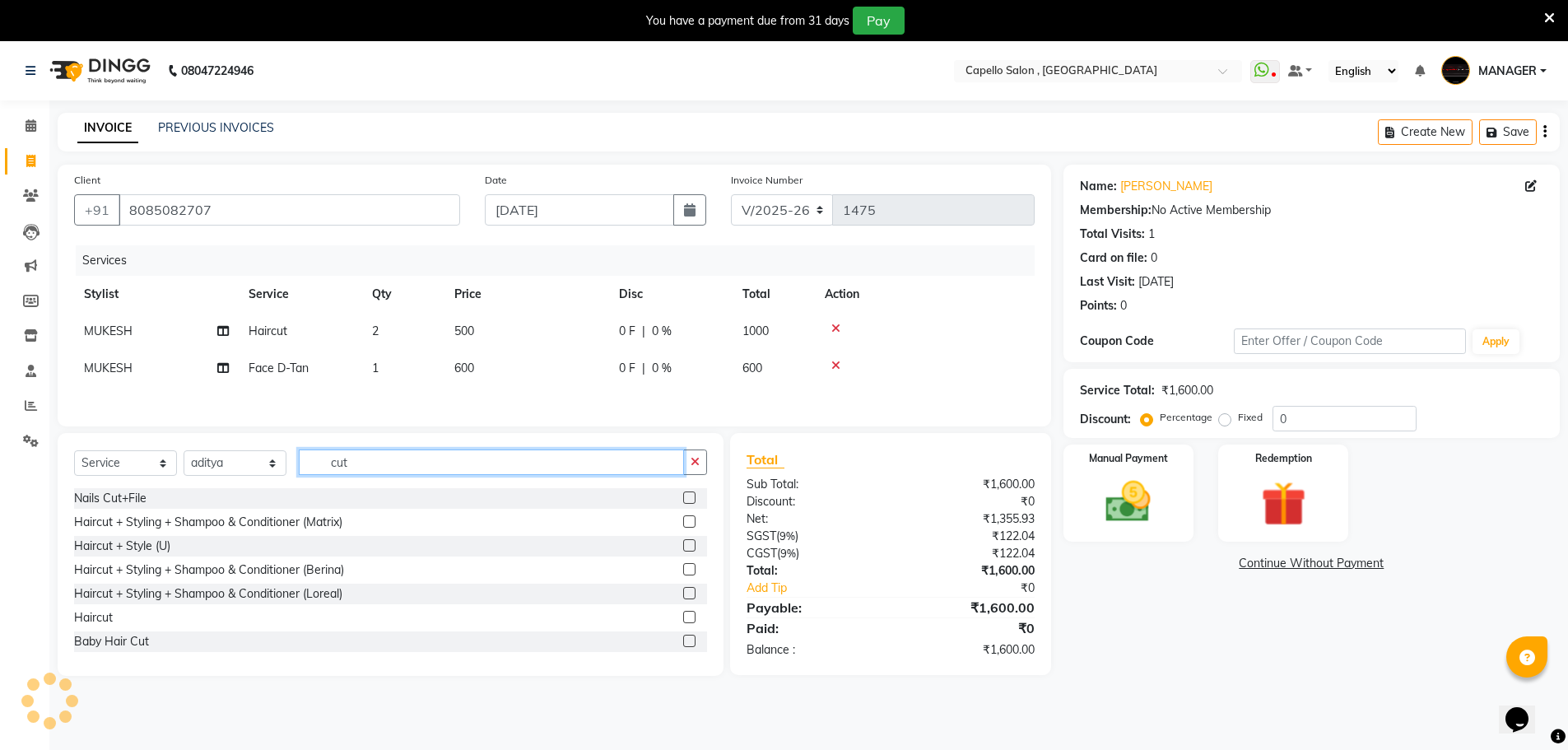
type input "cut"
click at [683, 619] on label at bounding box center [689, 617] width 13 height 13
click at [683, 619] on input "checkbox" at bounding box center [688, 618] width 11 height 11
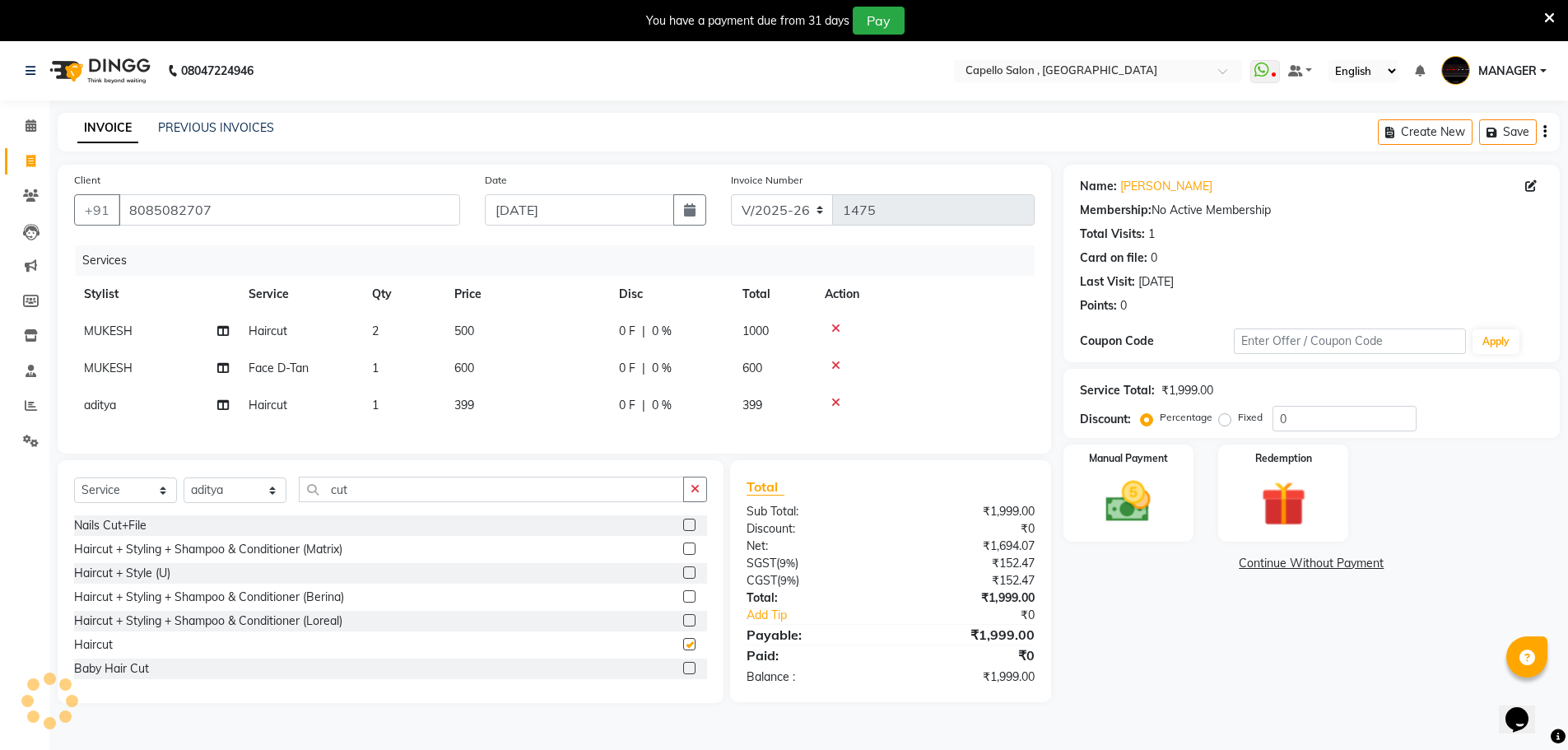
checkbox input "false"
click at [511, 406] on td "399" at bounding box center [527, 405] width 165 height 37
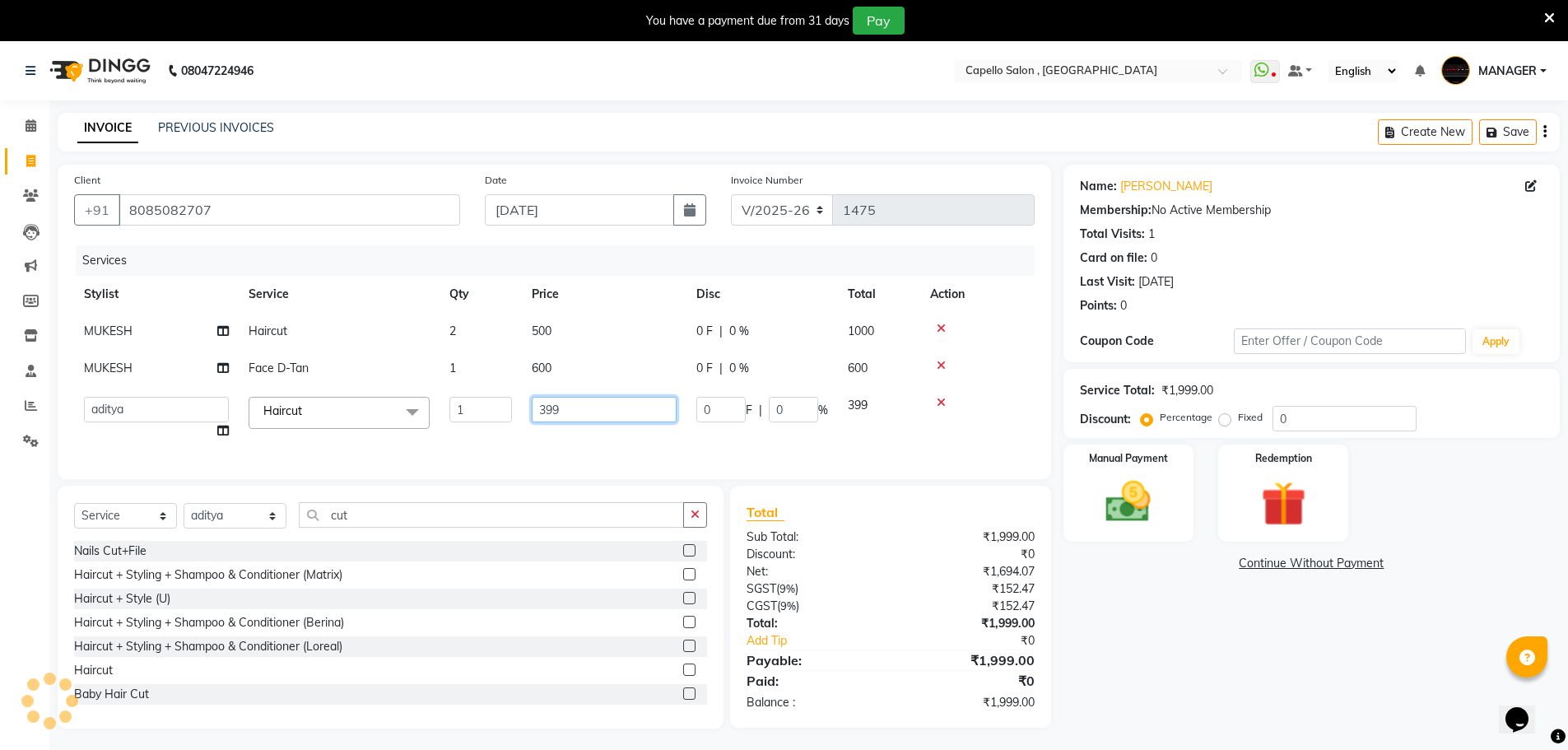
drag, startPoint x: 586, startPoint y: 400, endPoint x: 502, endPoint y: 439, distance: 92.6
click at [503, 439] on tr "aditya ADMIN akash [PERSON_NAME] GEETA [PERSON_NAME] KIRAN MANAGER MUKESH PANKA…" at bounding box center [555, 418] width 961 height 63
type input "500"
click at [544, 453] on div "Client [PHONE_NUMBER] Date [DATE] Invoice Number V/2025 V/[PHONE_NUMBER] Servic…" at bounding box center [554, 322] width 994 height 315
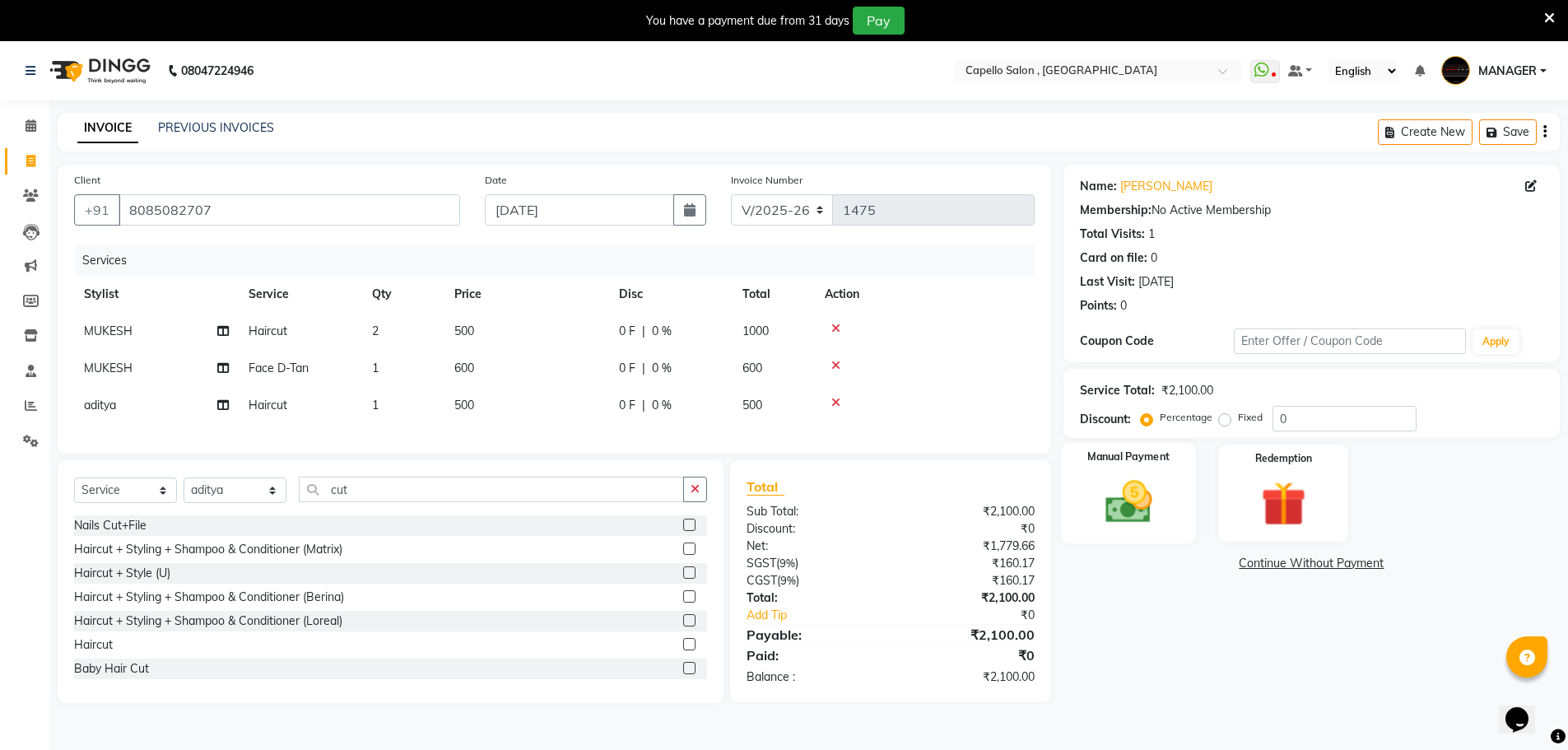
click at [1141, 486] on img at bounding box center [1128, 501] width 75 height 54
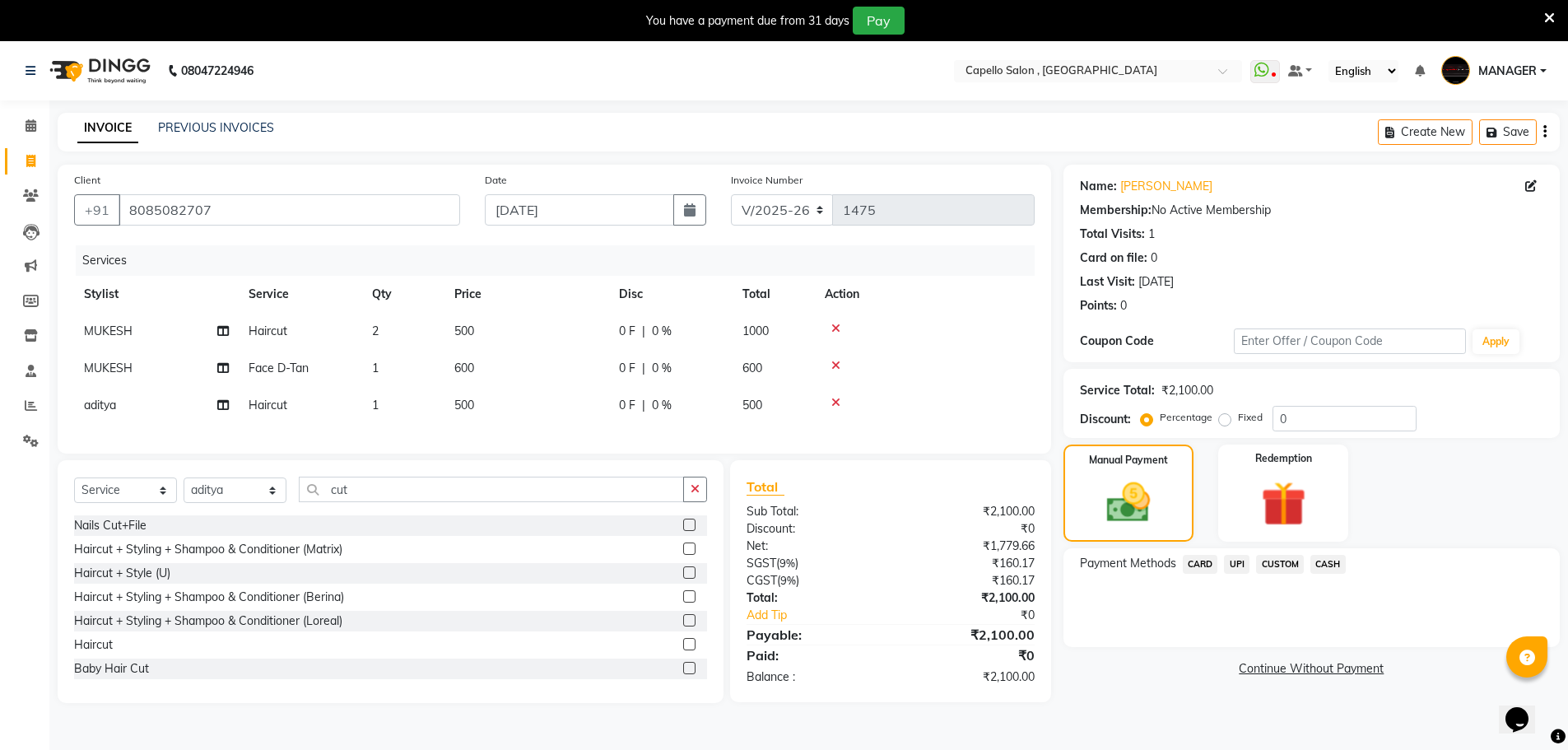
click at [1334, 560] on span "CASH" at bounding box center [1329, 564] width 35 height 19
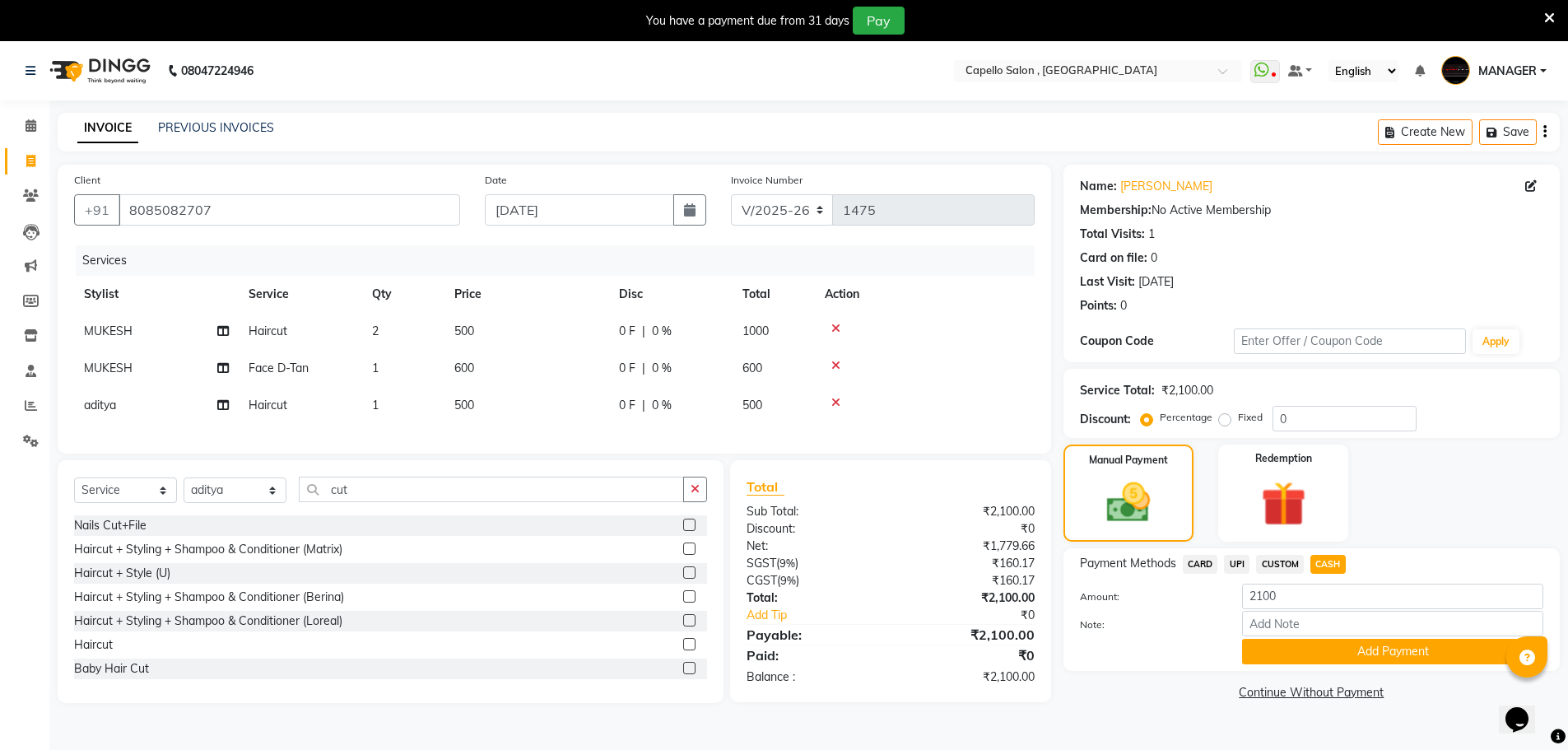
click at [1352, 648] on button "Add Payment" at bounding box center [1393, 651] width 301 height 25
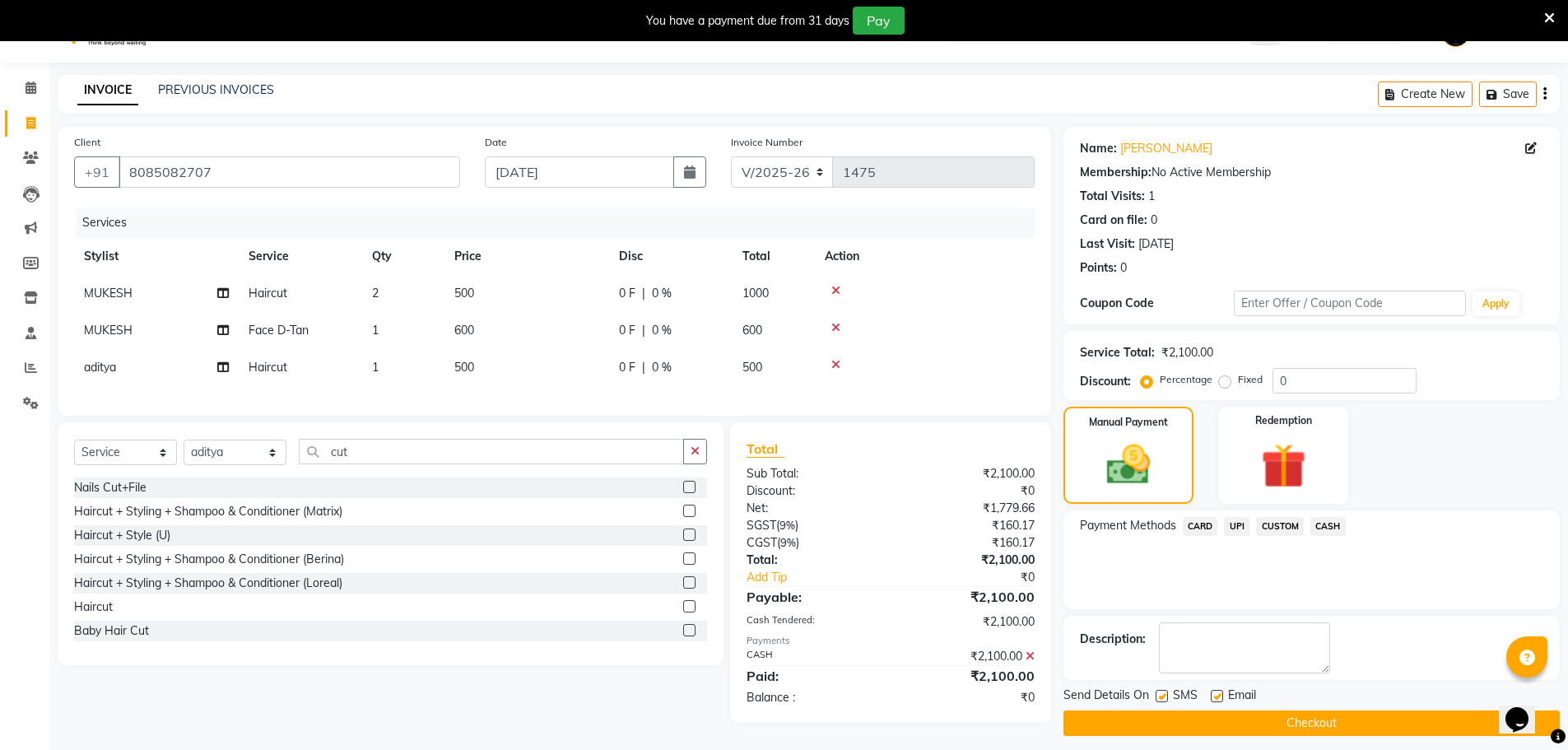
scroll to position [49, 0]
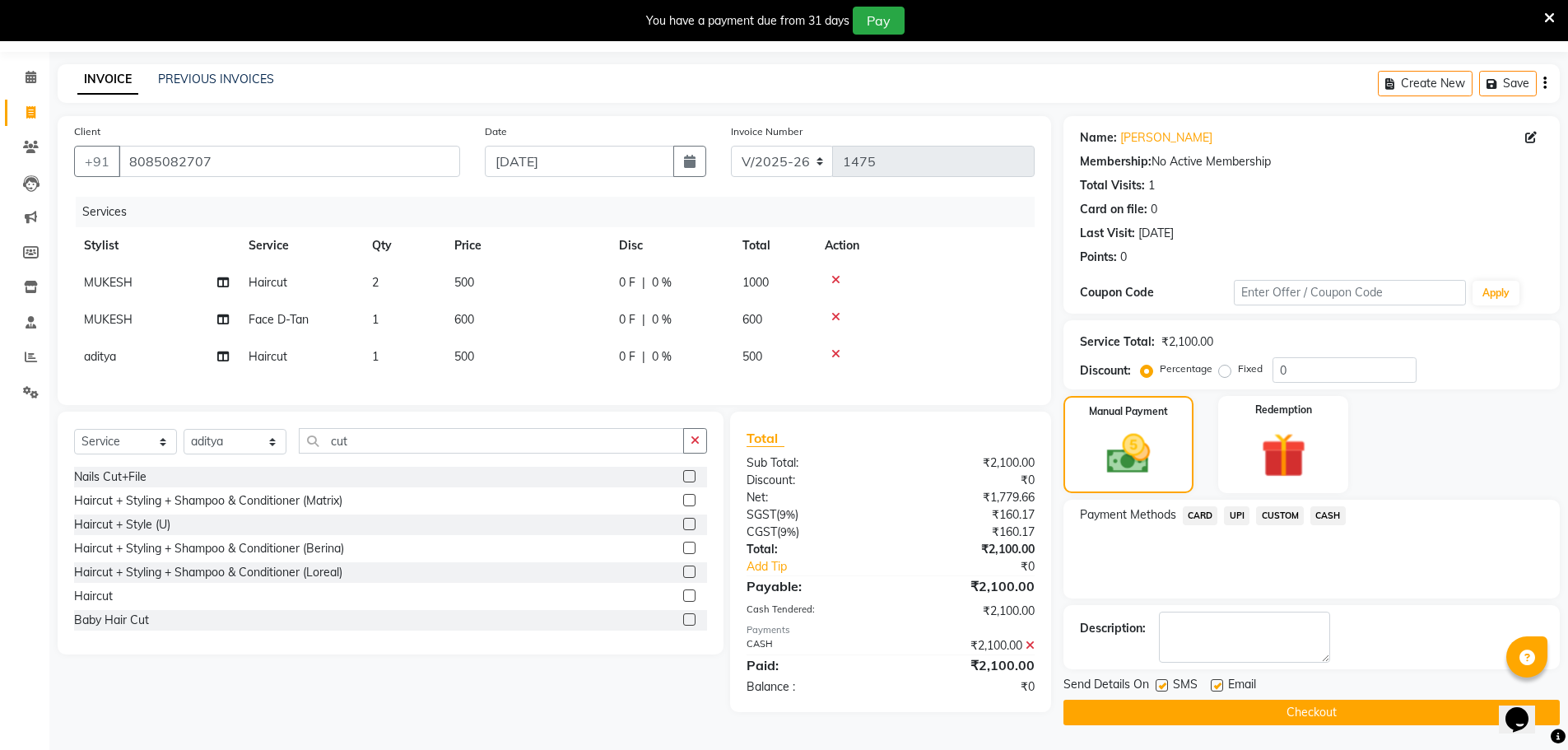
drag, startPoint x: 1262, startPoint y: 695, endPoint x: 1275, endPoint y: 712, distance: 21.4
click at [1262, 696] on div "Email" at bounding box center [1241, 686] width 59 height 21
click at [1275, 712] on button "Checkout" at bounding box center [1312, 712] width 496 height 25
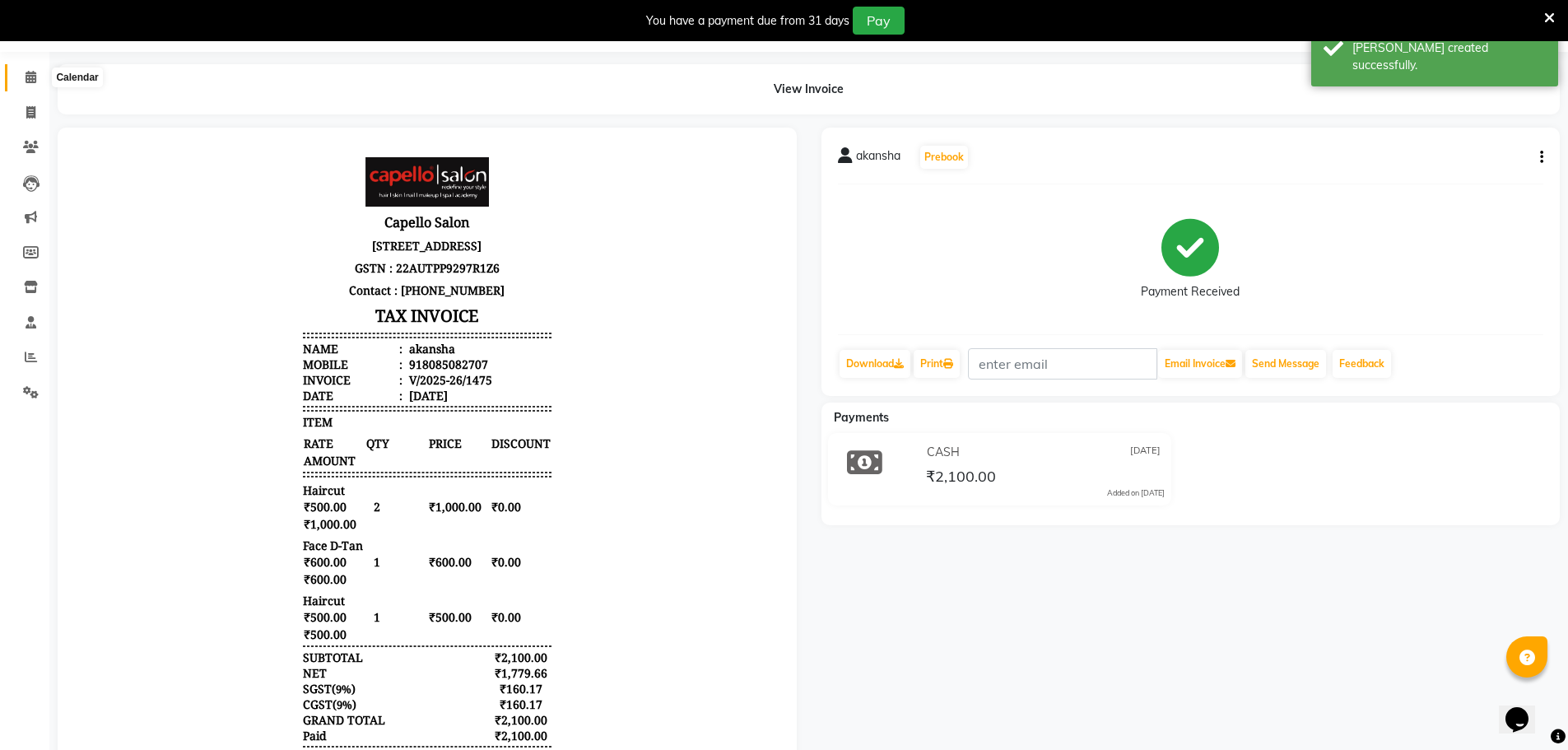
click at [35, 82] on span at bounding box center [31, 78] width 28 height 19
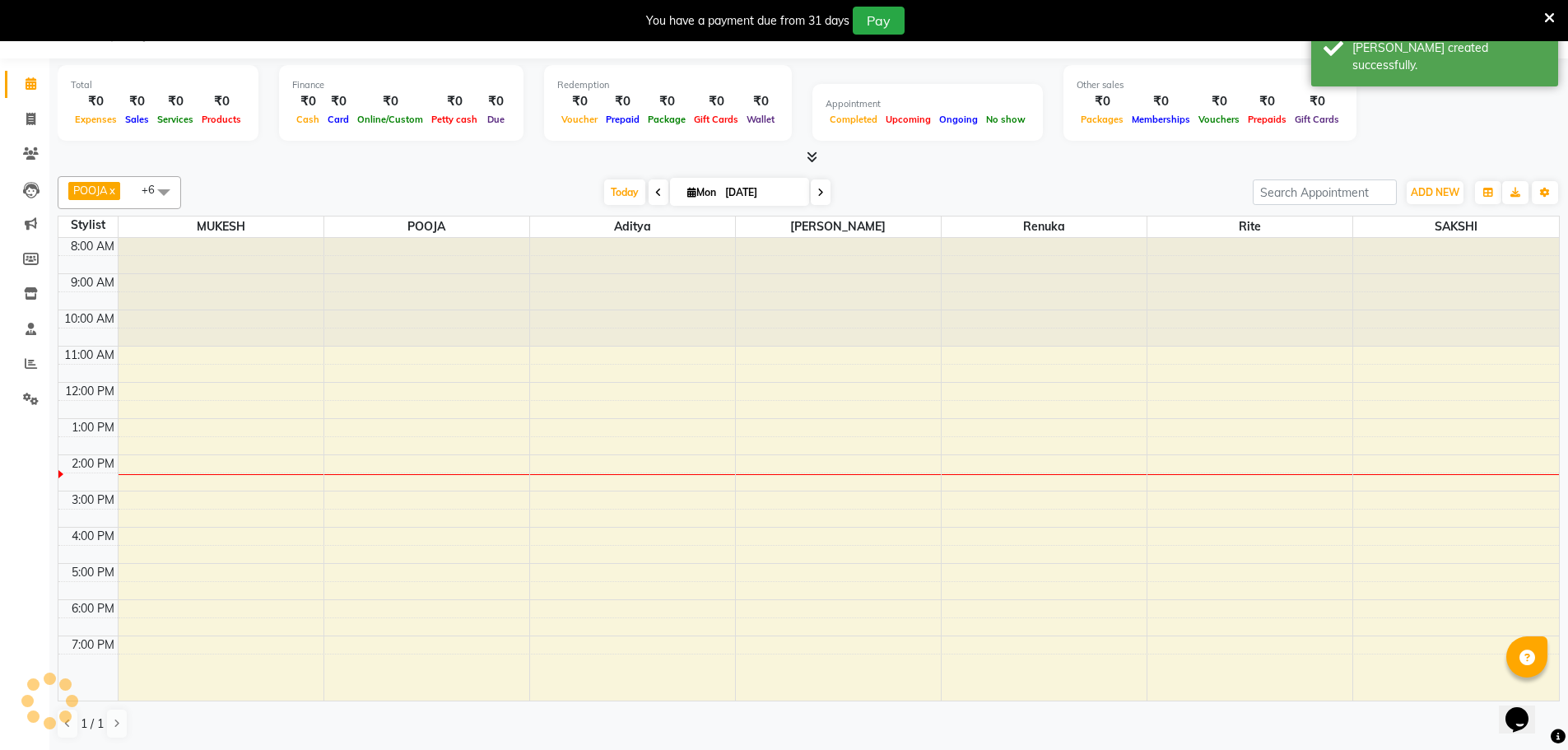
scroll to position [42, 0]
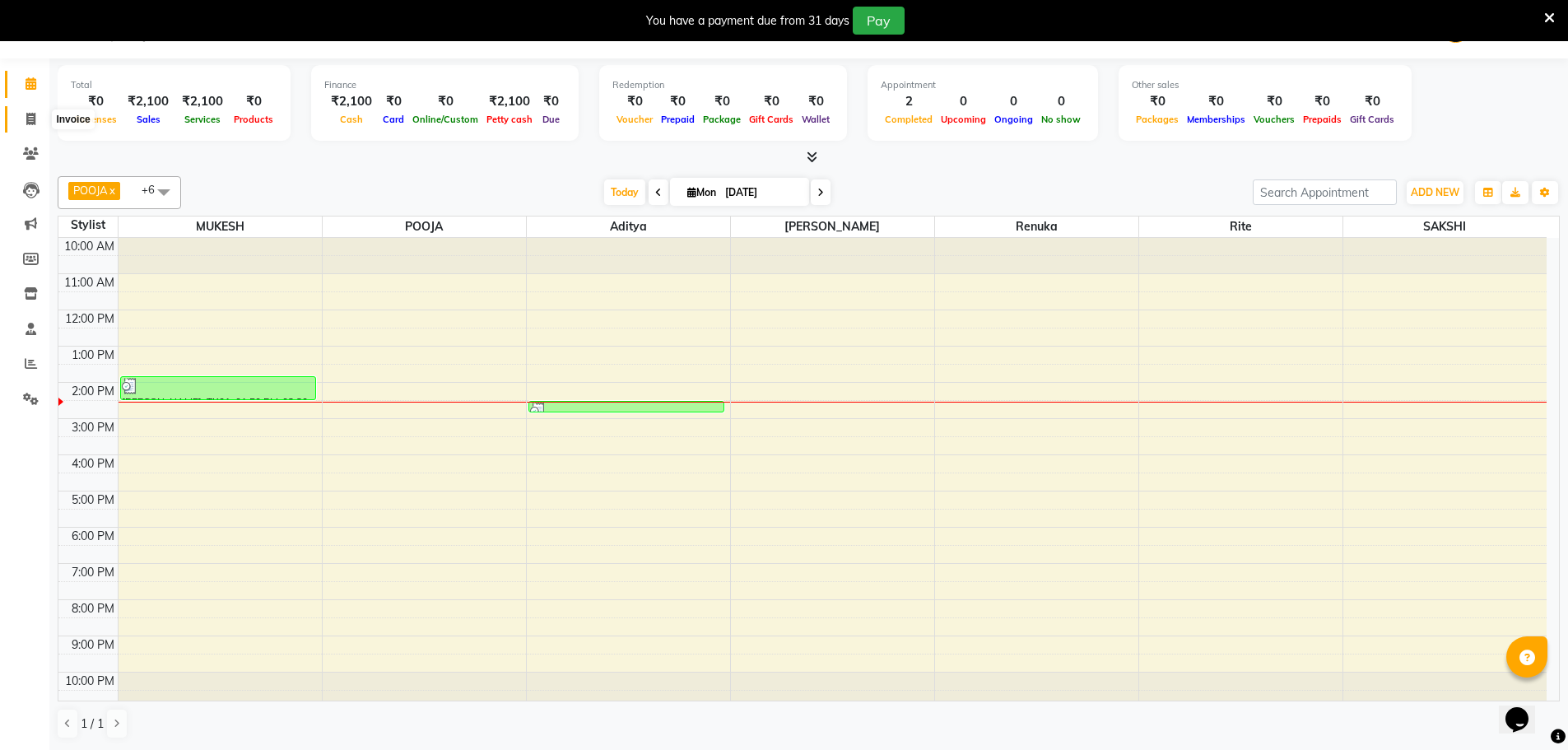
click at [27, 120] on icon at bounding box center [30, 119] width 9 height 13
select select "service"
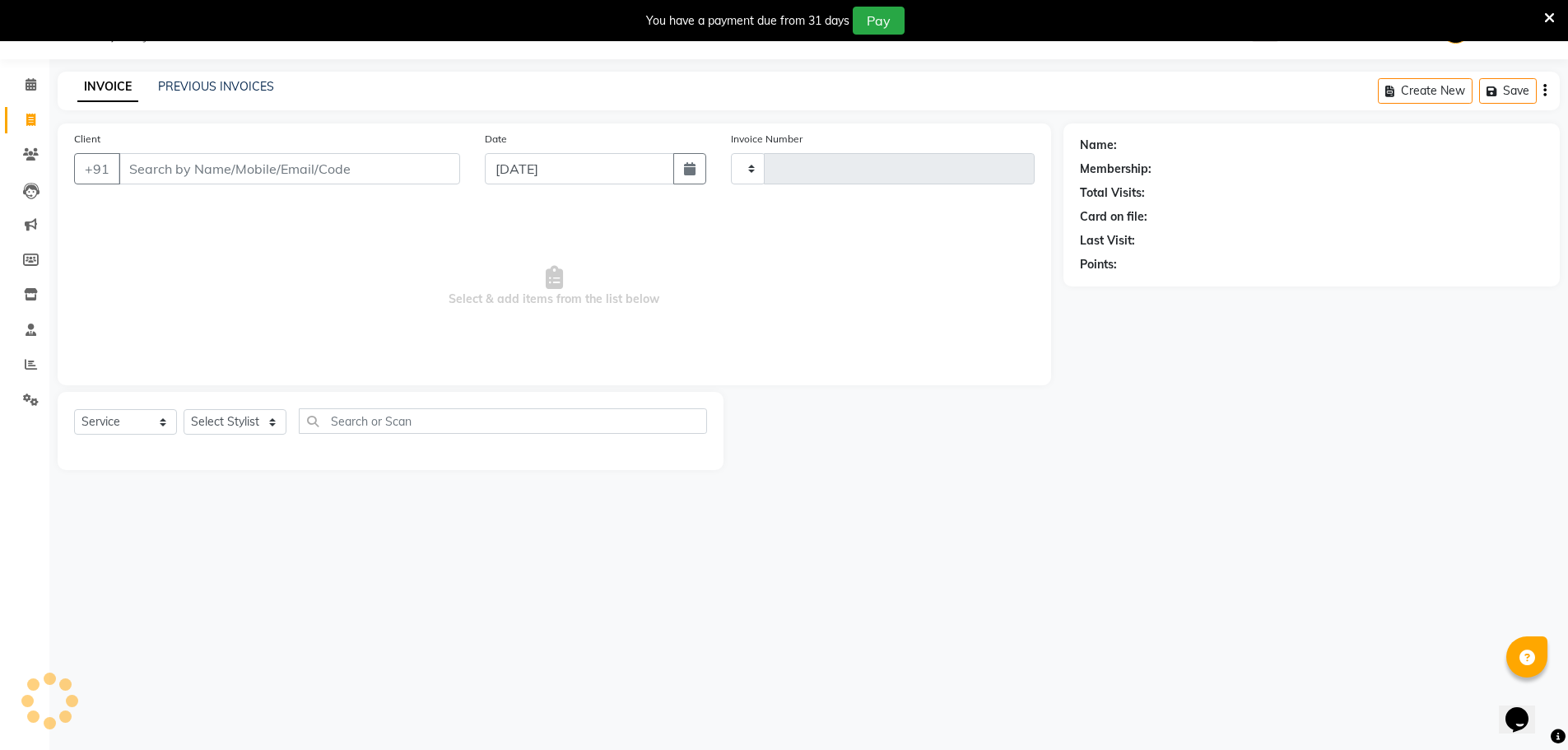
type input "1476"
select select "831"
click at [158, 170] on input "9581504336" at bounding box center [248, 168] width 258 height 31
type input "9589504336"
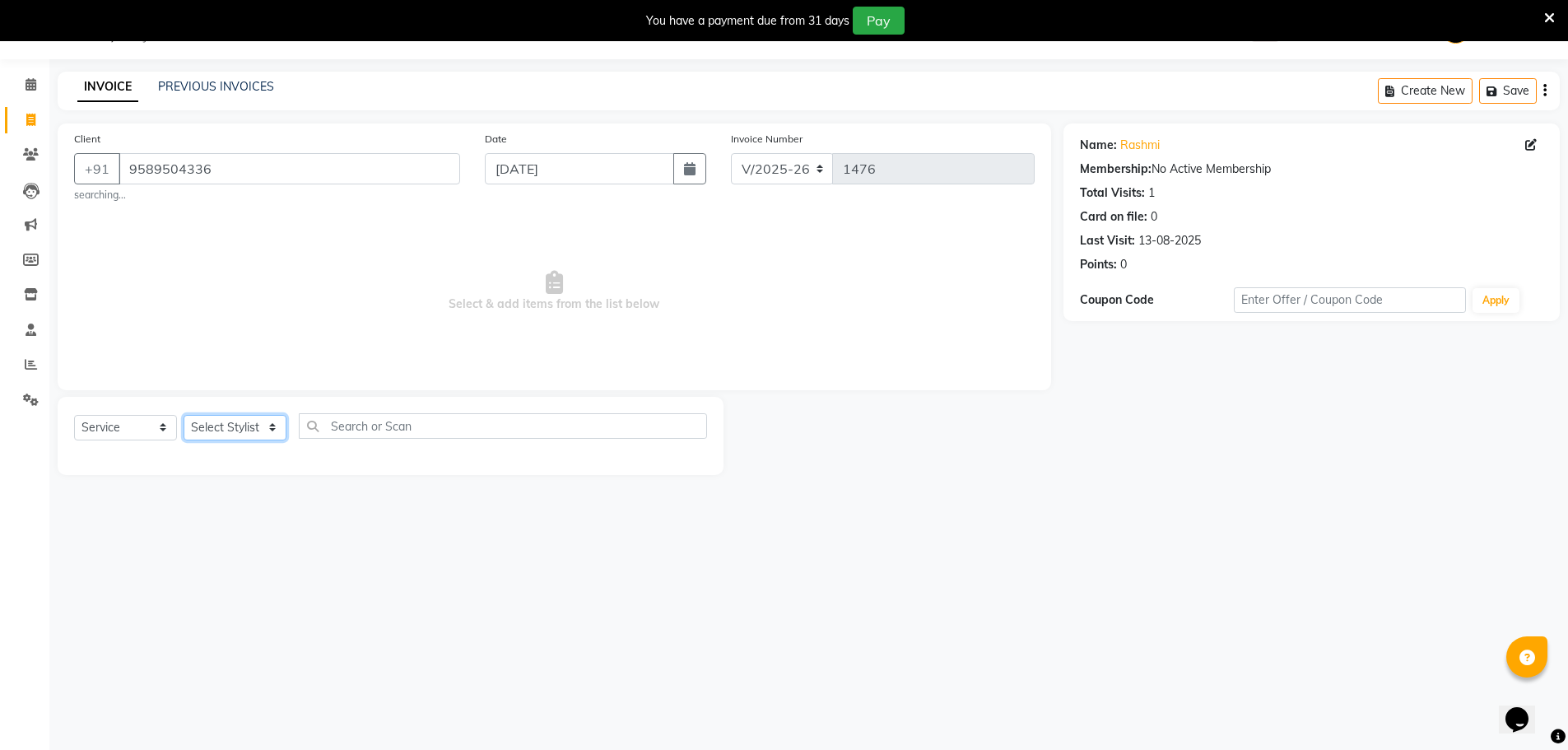
click at [238, 419] on select "Select Stylist [PERSON_NAME] [PERSON_NAME] GEETA [PERSON_NAME] KIRAN MANAGER [P…" at bounding box center [234, 428] width 103 height 25
select select "28064"
click at [183, 415] on select "Select Stylist [PERSON_NAME] [PERSON_NAME] GEETA [PERSON_NAME] KIRAN MANAGER [P…" at bounding box center [234, 428] width 103 height 25
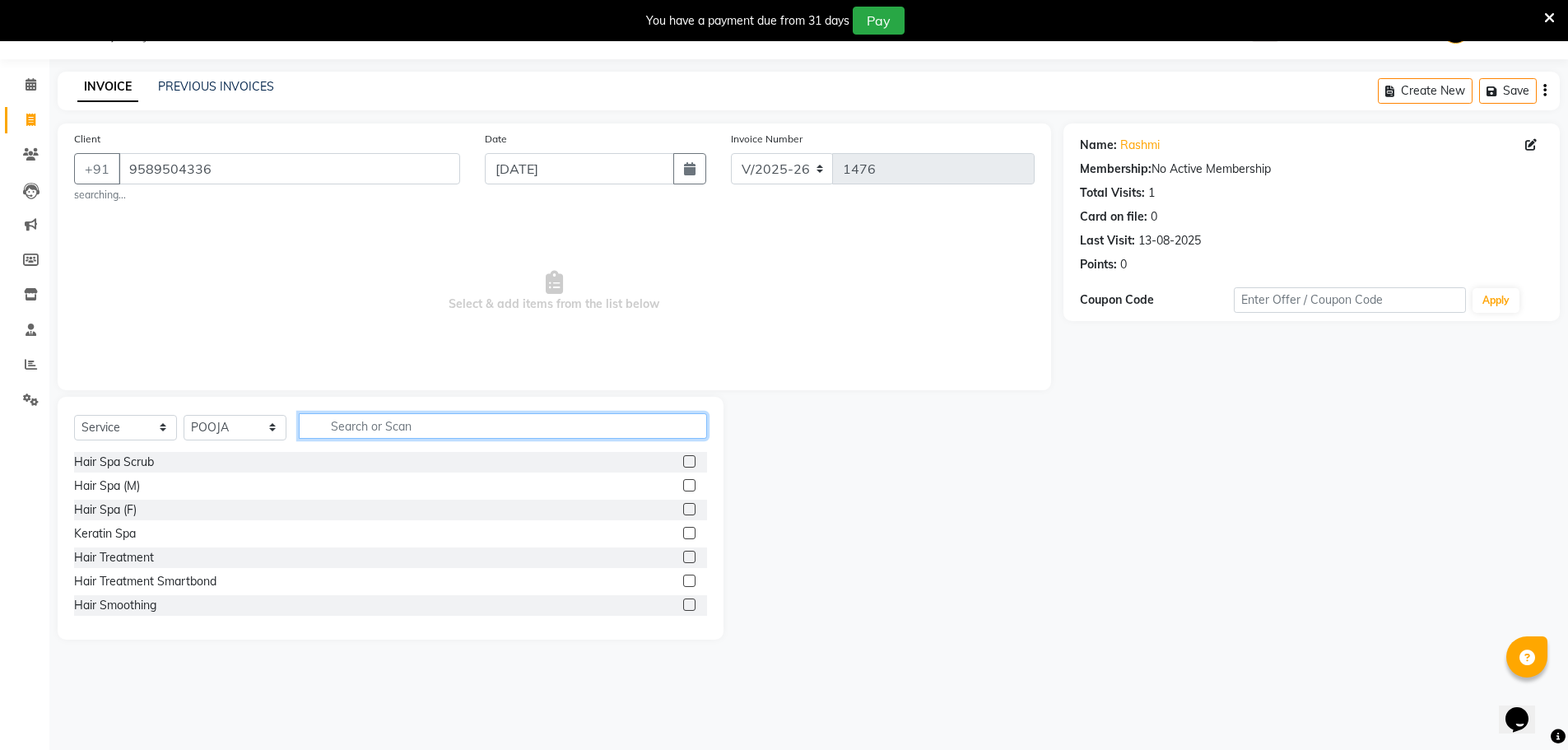
click at [374, 424] on input "text" at bounding box center [503, 426] width 409 height 25
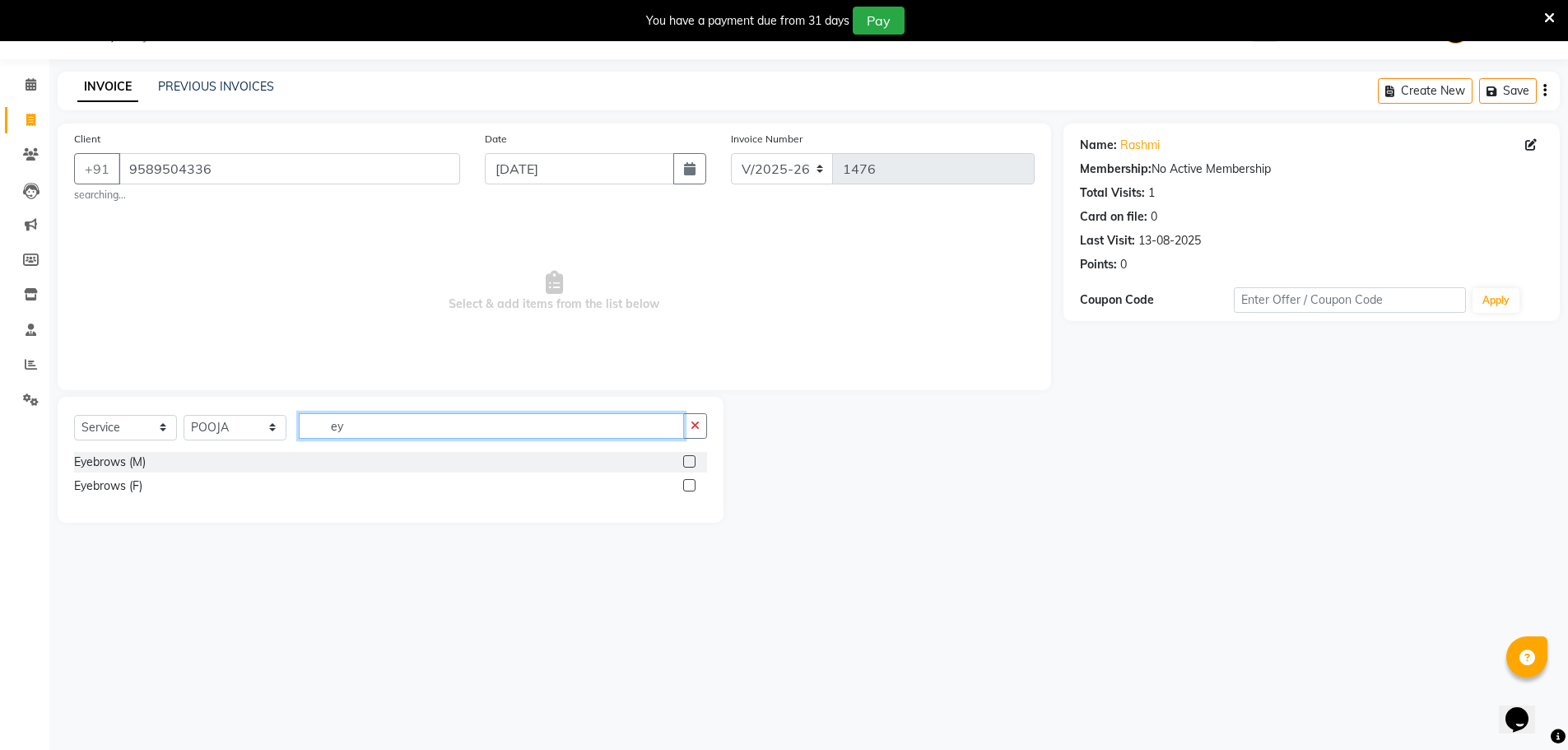
type input "ey"
click at [687, 483] on label at bounding box center [689, 485] width 13 height 13
click at [687, 483] on input "checkbox" at bounding box center [688, 485] width 11 height 11
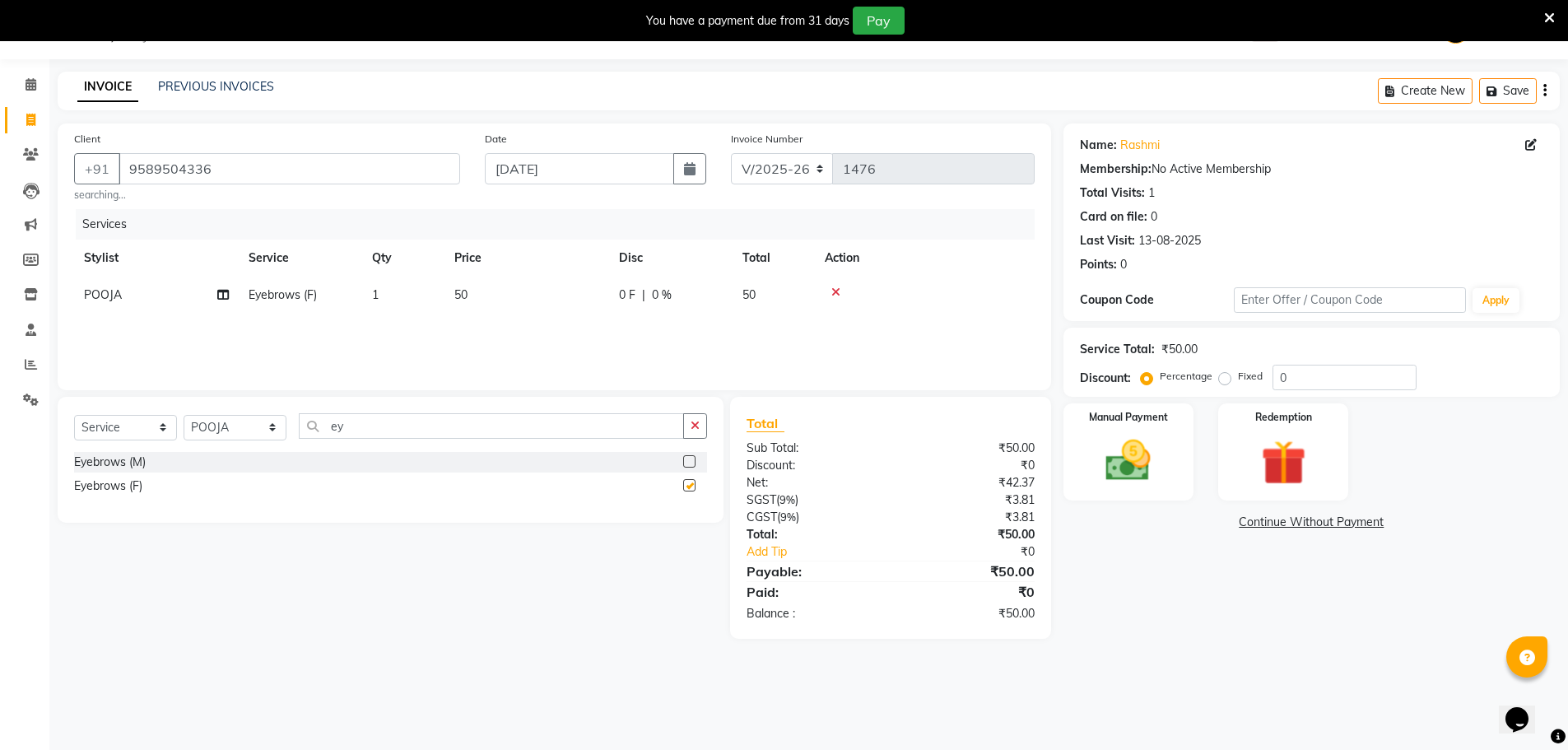
checkbox input "false"
drag, startPoint x: 375, startPoint y: 426, endPoint x: 311, endPoint y: 448, distance: 67.7
click at [311, 448] on div "Select Service Product Membership Package Voucher Prepaid Gift Card Select Styl…" at bounding box center [391, 433] width 633 height 39
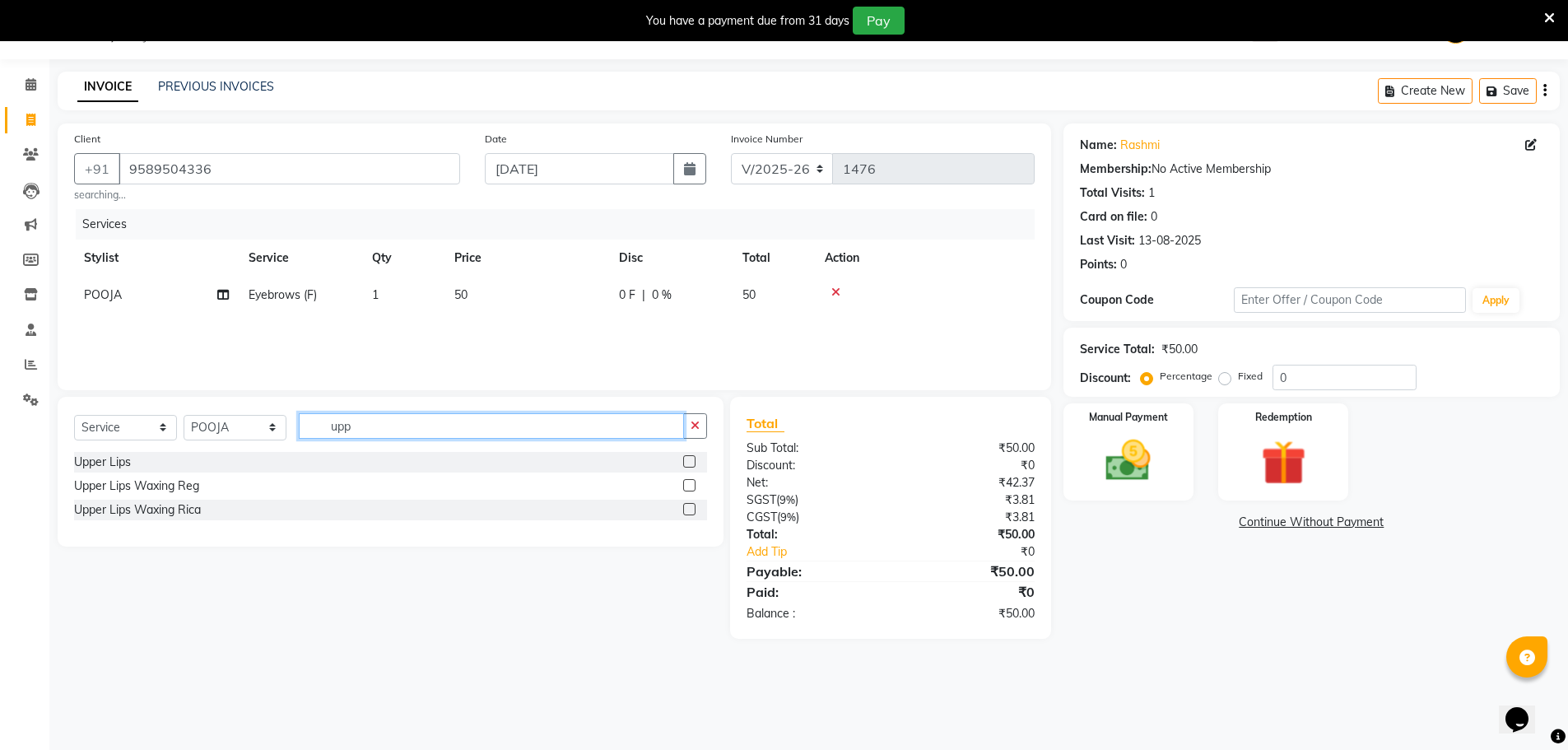
type input "upp"
click at [690, 460] on label at bounding box center [689, 461] width 13 height 13
click at [690, 460] on input "checkbox" at bounding box center [688, 462] width 11 height 11
checkbox input "false"
drag, startPoint x: 373, startPoint y: 446, endPoint x: 318, endPoint y: 453, distance: 55.4
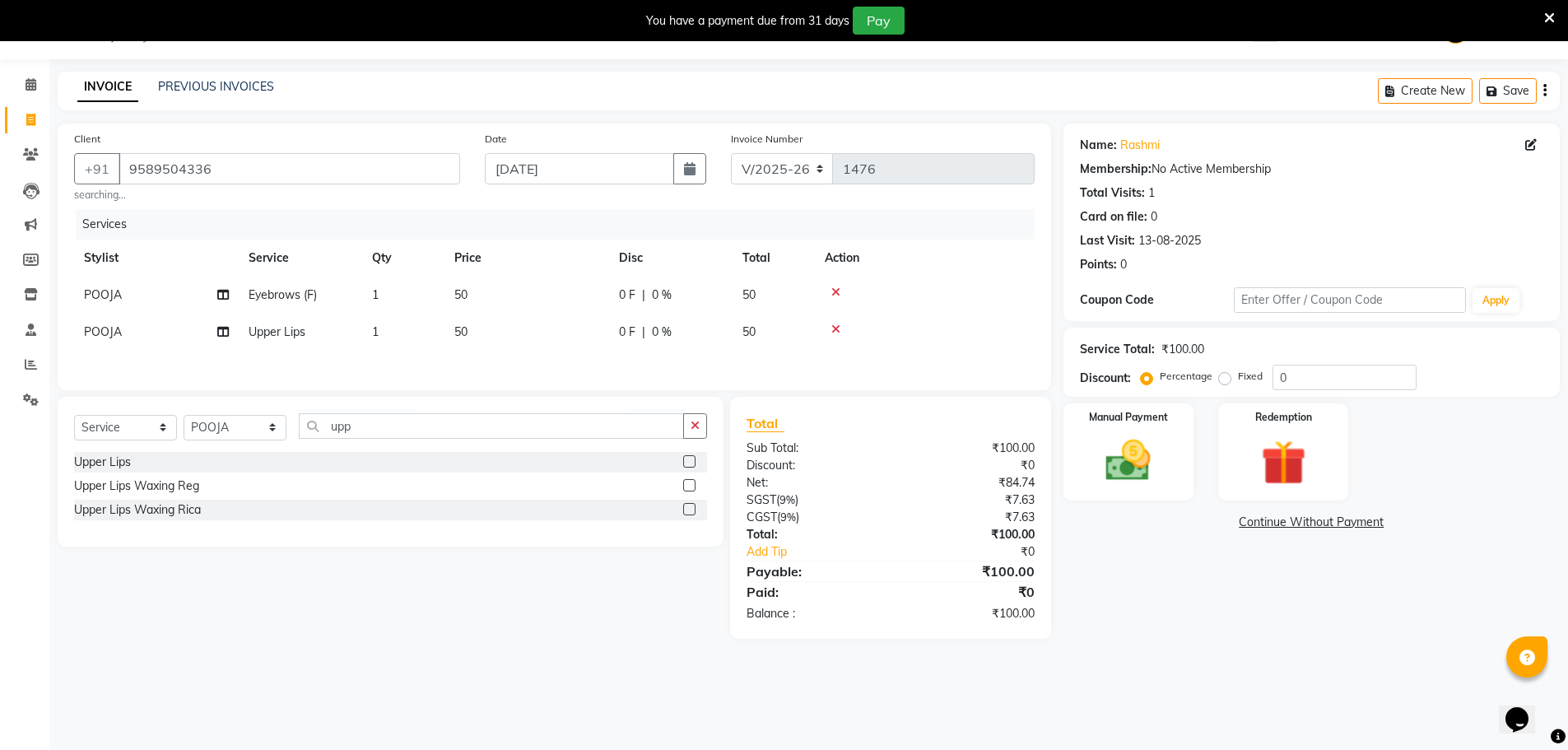
click at [318, 452] on div "Select Service Product Membership Package Voucher Prepaid Gift Card Select Styl…" at bounding box center [391, 433] width 633 height 39
drag, startPoint x: 397, startPoint y: 418, endPoint x: 294, endPoint y: 458, distance: 110.5
click at [295, 459] on div "Select Service Product Membership Package Voucher Prepaid Gift Card Select Styl…" at bounding box center [391, 471] width 666 height 150
type input "for"
click at [687, 461] on label at bounding box center [689, 461] width 13 height 13
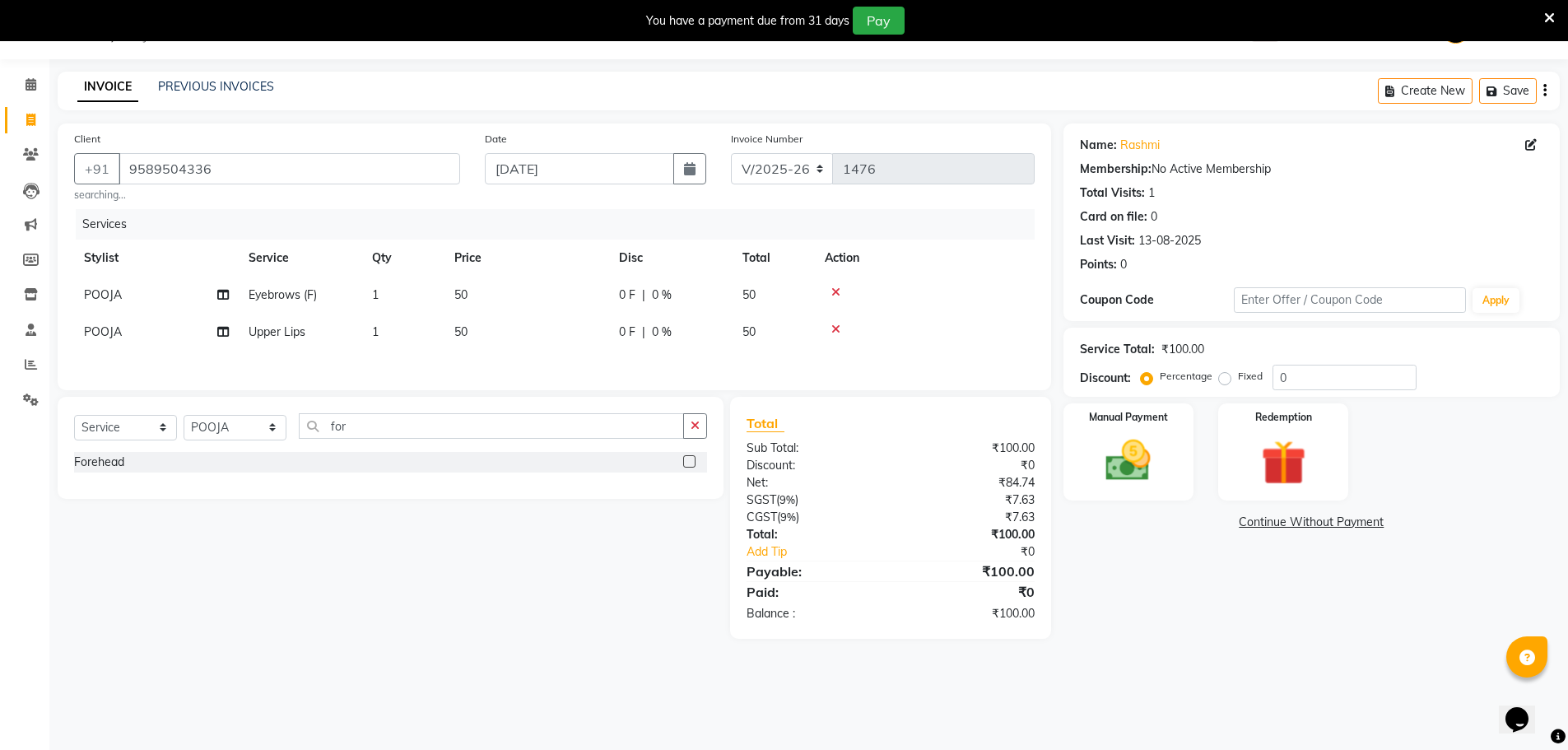
click at [687, 461] on input "checkbox" at bounding box center [688, 462] width 11 height 11
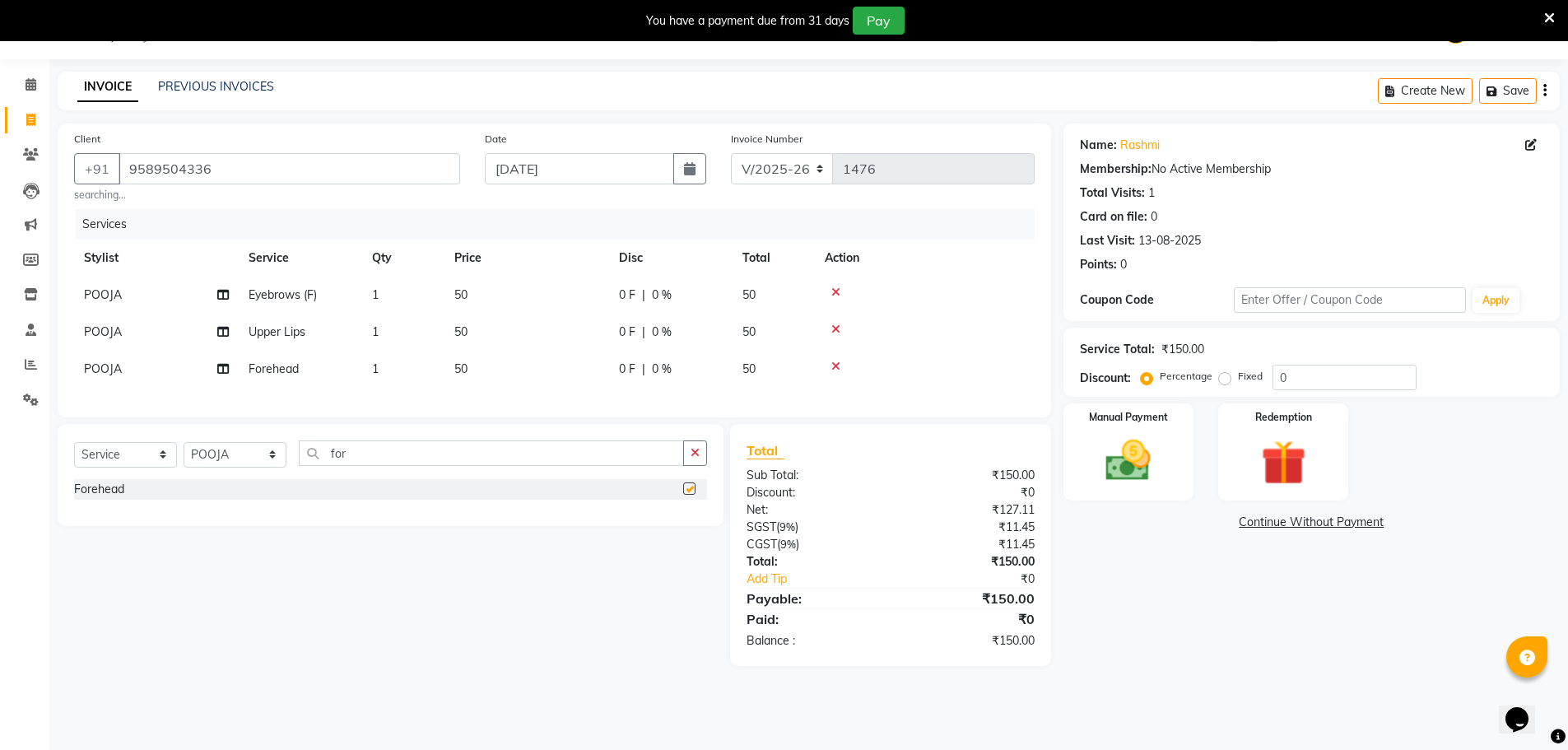
checkbox input "false"
click at [1198, 446] on div "Manual Payment Redemption" at bounding box center [1312, 452] width 522 height 97
click at [1155, 446] on img at bounding box center [1128, 460] width 75 height 54
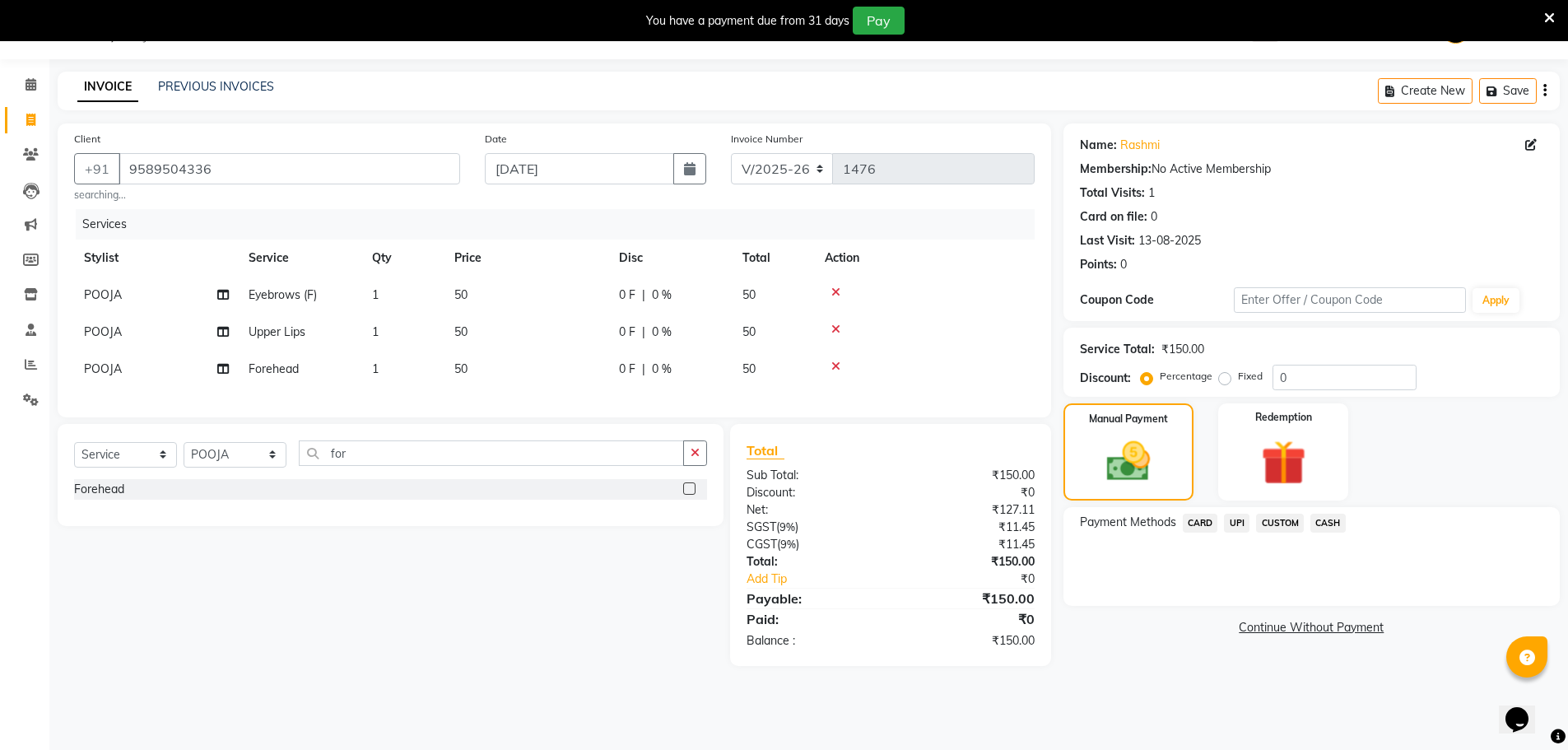
click at [1329, 517] on span "CASH" at bounding box center [1329, 523] width 35 height 19
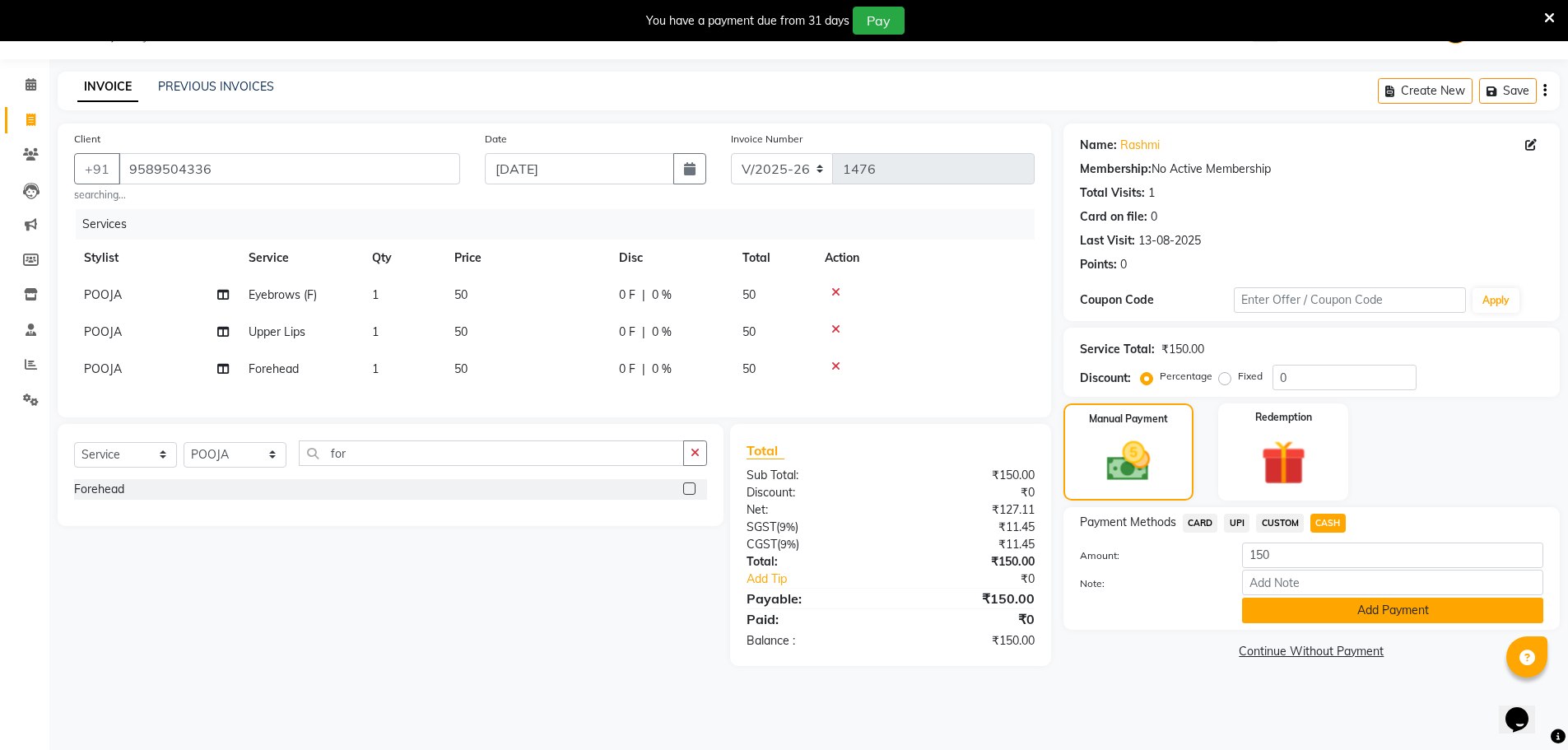
click at [1391, 615] on button "Add Payment" at bounding box center [1393, 610] width 301 height 25
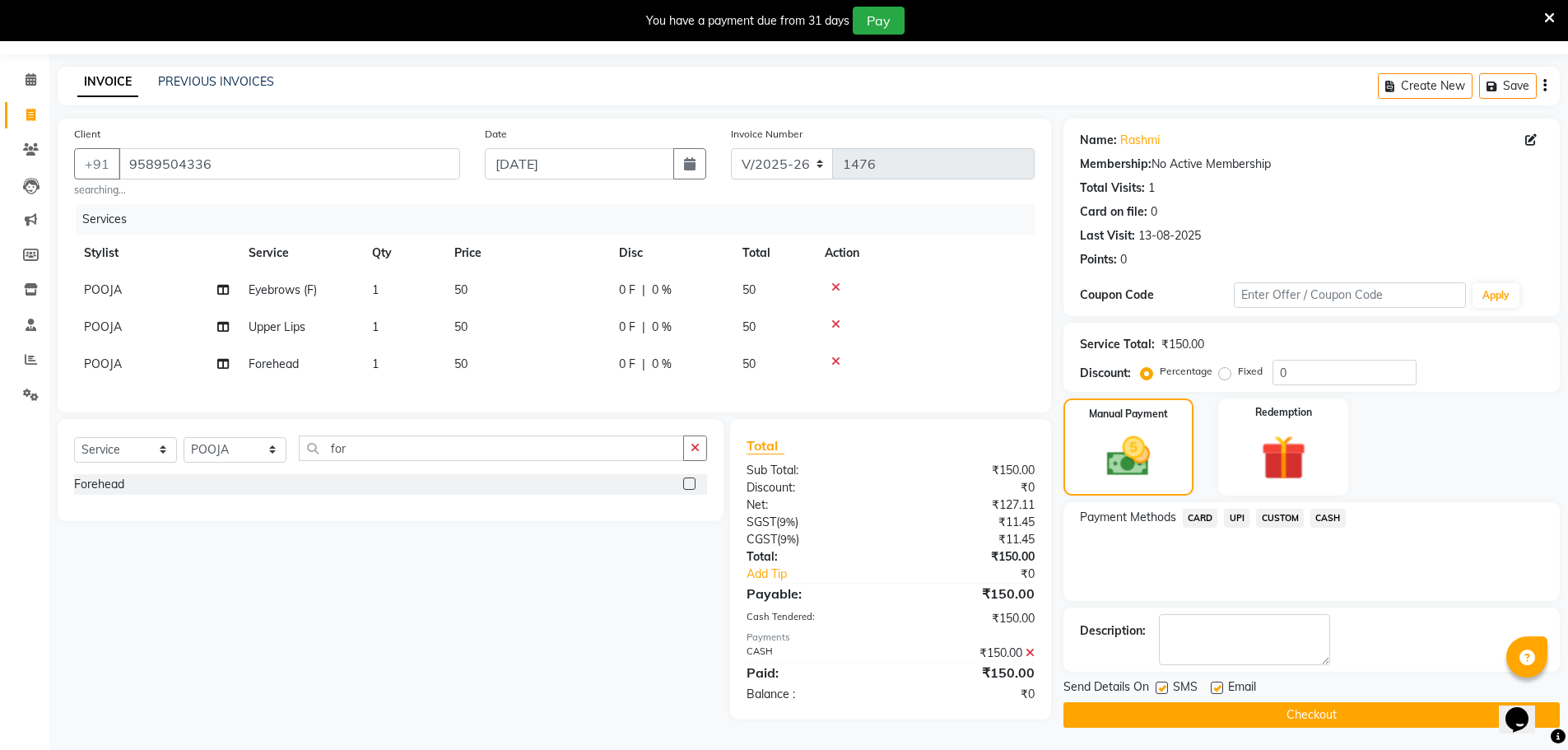
scroll to position [53, 0]
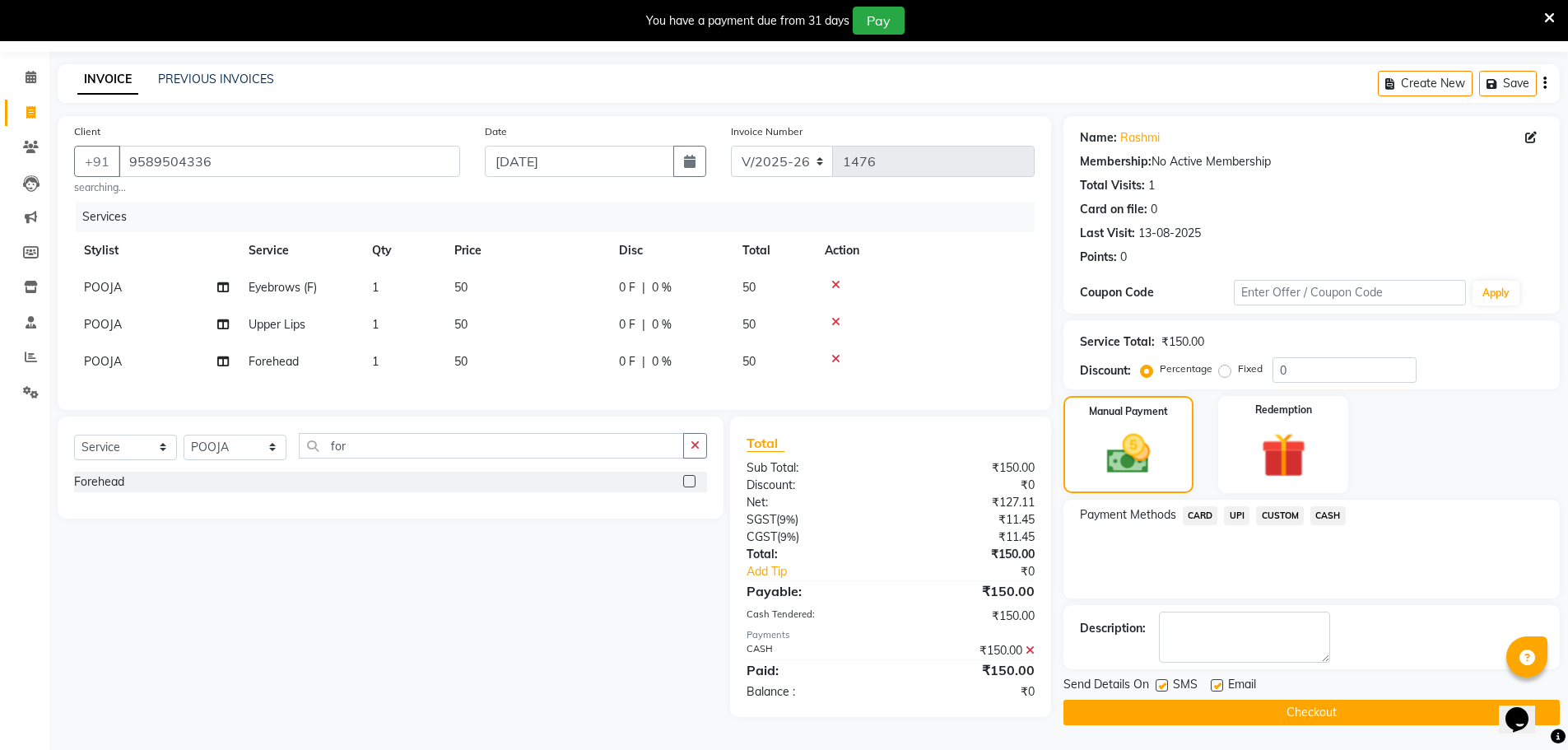
click at [1290, 705] on button "Checkout" at bounding box center [1312, 712] width 496 height 25
